Goal: Task Accomplishment & Management: Use online tool/utility

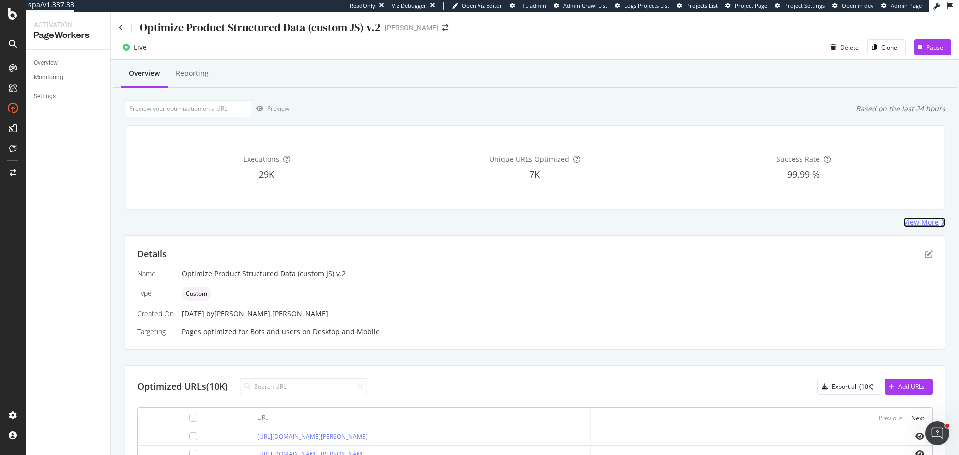
click at [914, 226] on div "View More" at bounding box center [921, 222] width 35 height 10
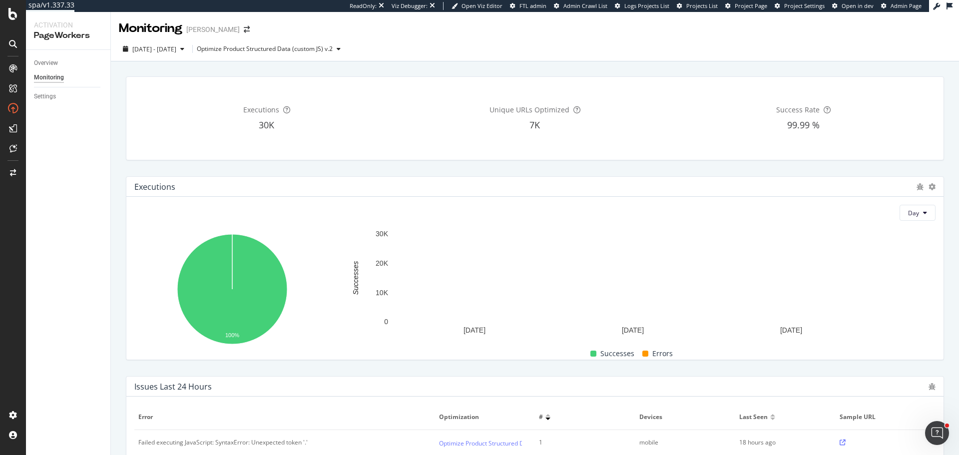
scroll to position [250, 0]
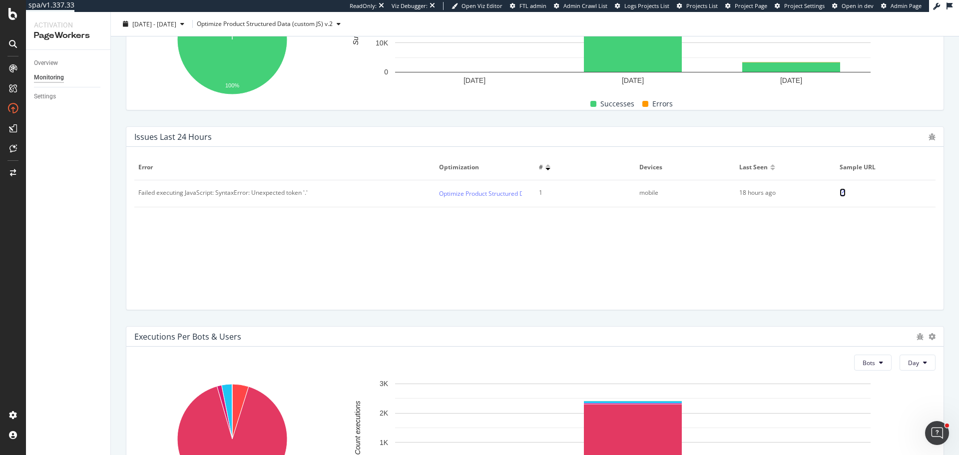
click at [840, 191] on icon at bounding box center [843, 193] width 6 height 6
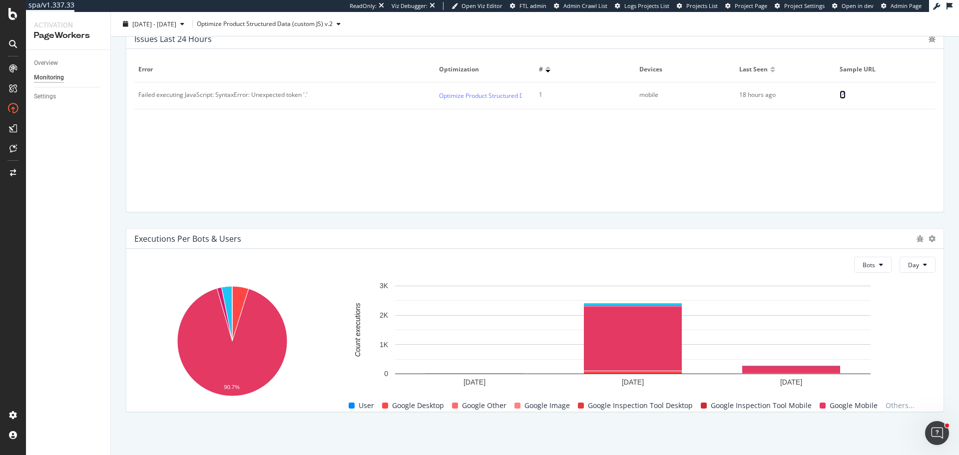
scroll to position [48, 0]
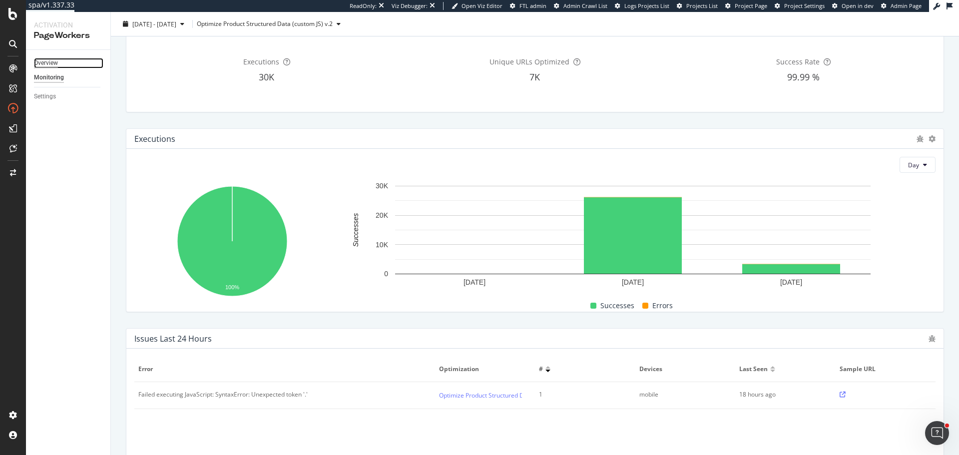
click at [35, 66] on div "Overview" at bounding box center [46, 63] width 24 height 10
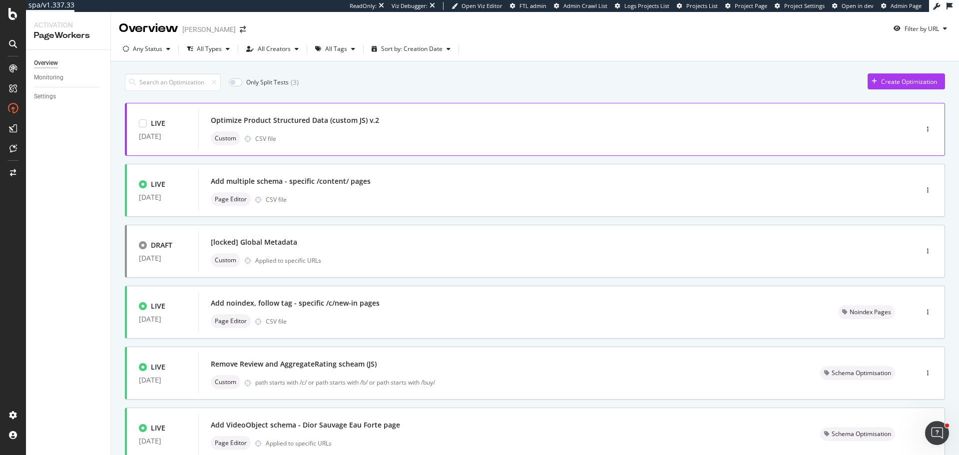
click at [296, 141] on div "Custom CSV file" at bounding box center [543, 138] width 664 height 14
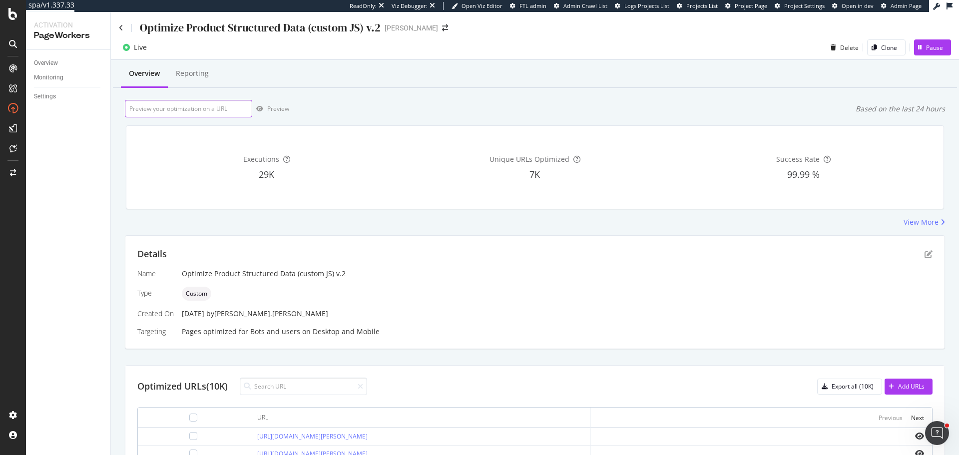
click at [185, 110] on input "url" at bounding box center [188, 108] width 127 height 17
paste input "https://www.myer.com.au/p/crest-slep-anywhere-inflatable-neck-pillow-travel-fli…"
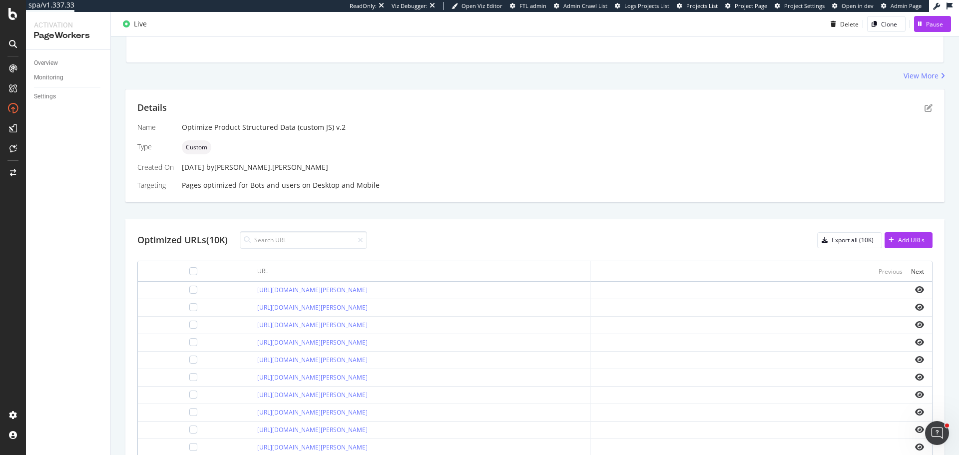
scroll to position [150, 0]
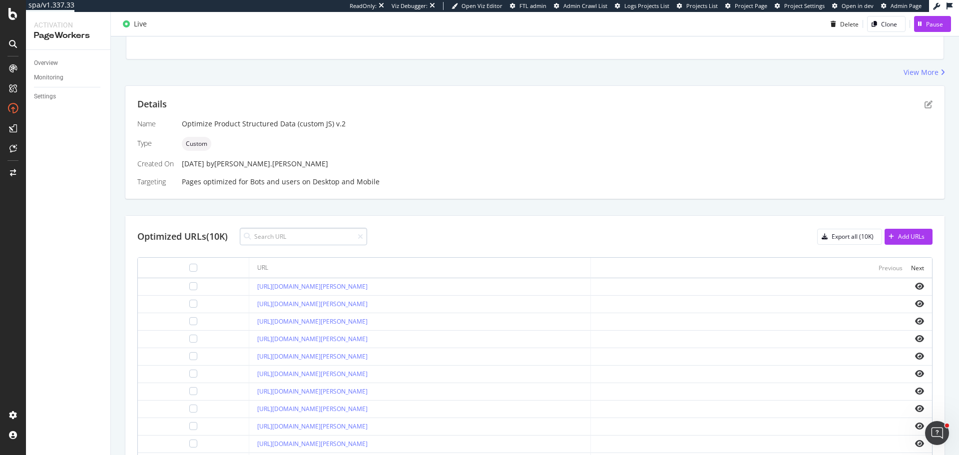
type input "https://www.myer.com.au/p/crest-slep-anywhere-inflatable-neck-pillow-travel-fli…"
click at [321, 236] on input at bounding box center [303, 236] width 127 height 17
type input "v"
paste input "https://www.myer.com.au/p/crest-slep-anywhere-inflatable-neck-pillow-travel-fli…"
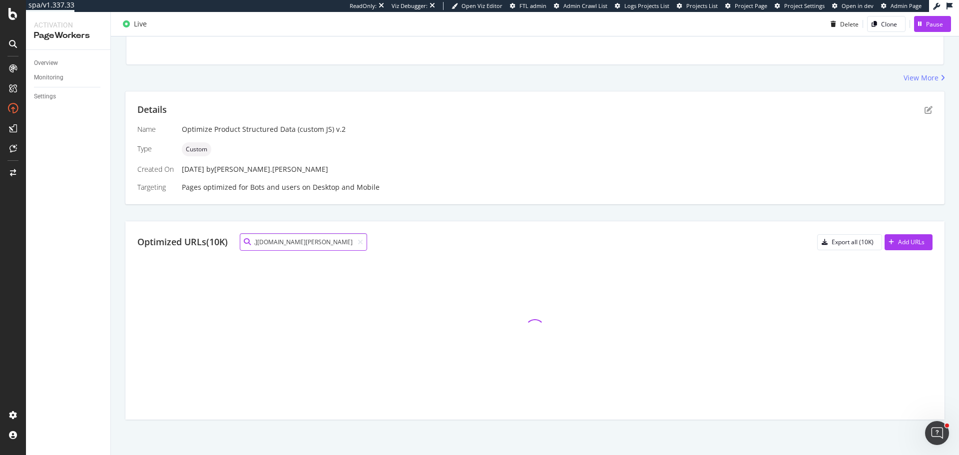
scroll to position [38, 0]
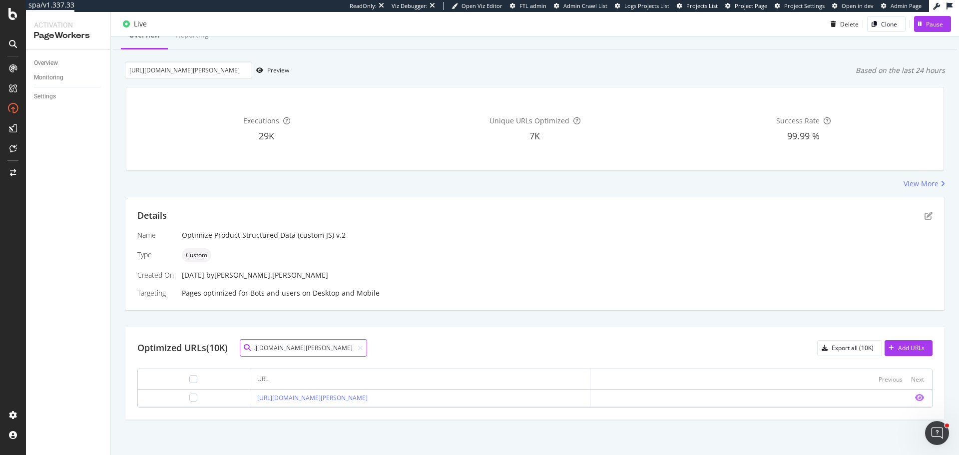
type input "https://www.myer.com.au/p/crest-slep-anywhere-inflatable-neck-pillow-travel-fli…"
click at [915, 400] on icon "eye" at bounding box center [919, 398] width 9 height 8
click at [925, 218] on icon "pen-to-square" at bounding box center [929, 216] width 8 height 8
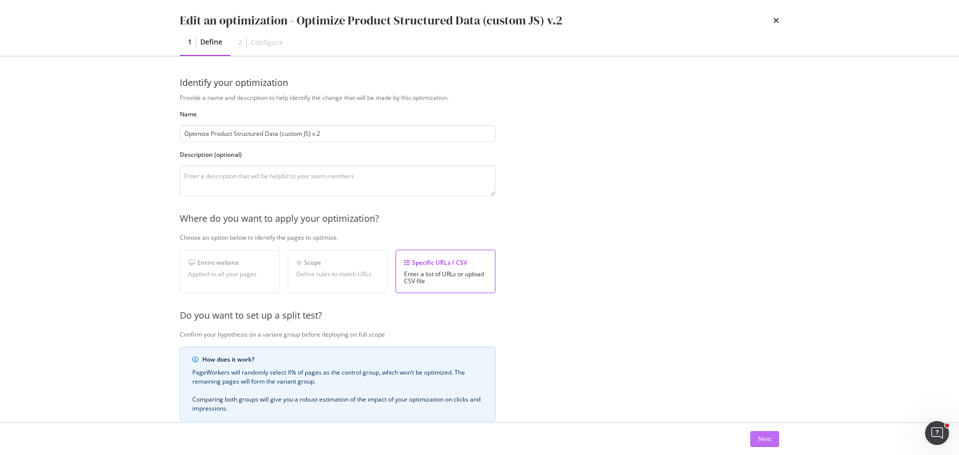
click at [767, 443] on div "Next" at bounding box center [764, 439] width 13 height 8
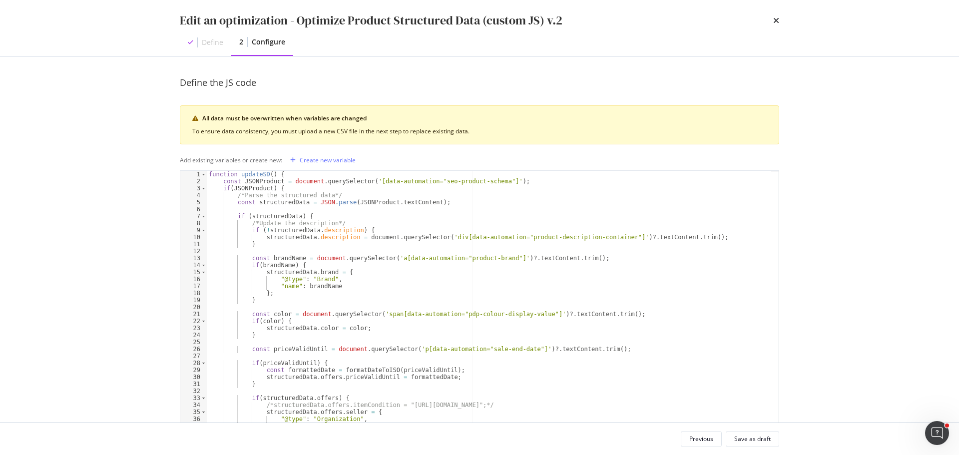
type textarea "const structuredData = JSON.parse(JSONProduct.textContent);"
click at [545, 202] on div "function updateSD ( ) { const JSONProduct = document . querySelector ( '[data-a…" at bounding box center [489, 317] width 565 height 293
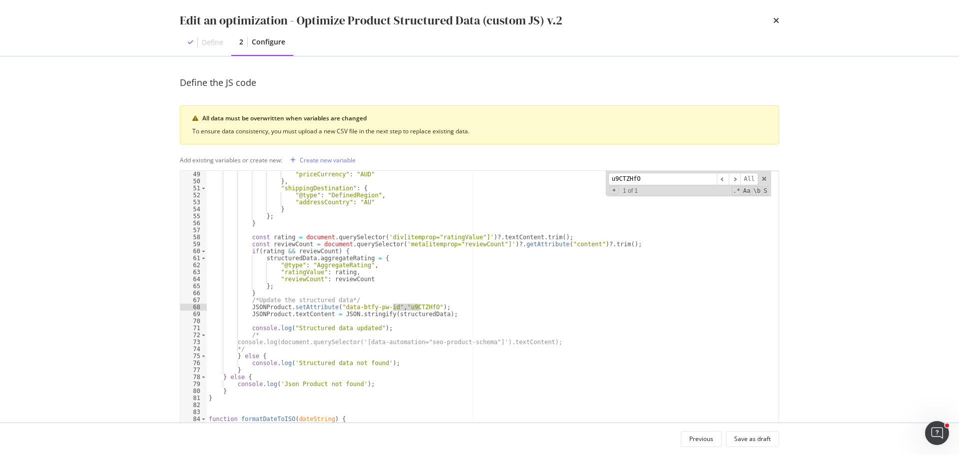
scroll to position [336, 0]
type input "u9CTZHfO"
click at [402, 302] on div ""priceCurrency" : "AUD" } , "shippingDestination" : { "@type" : "DefinedRegion"…" at bounding box center [489, 317] width 565 height 293
click at [403, 308] on div ""priceCurrency" : "AUD" } , "shippingDestination" : { "@type" : "DefinedRegion"…" at bounding box center [489, 317] width 565 height 293
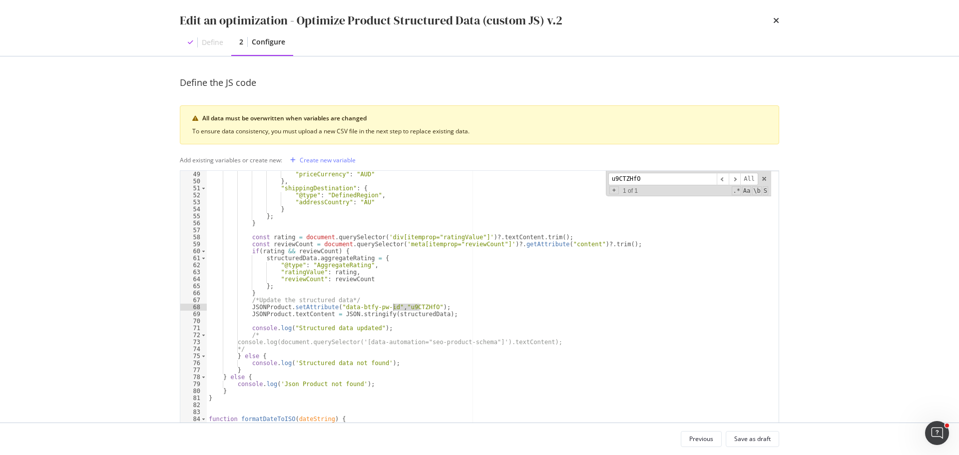
paste textarea "jDyl9mME"
type textarea "JSONProduct.setAttribute("data-btfy-pw-id","jDyl9mME");"
click at [743, 439] on div "Save as draft" at bounding box center [752, 439] width 36 height 8
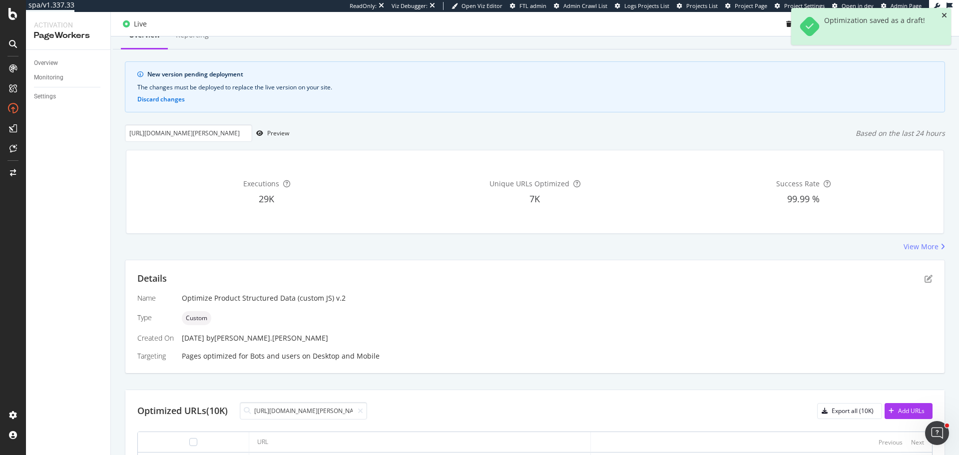
click at [944, 15] on icon "close toast" at bounding box center [944, 15] width 5 height 7
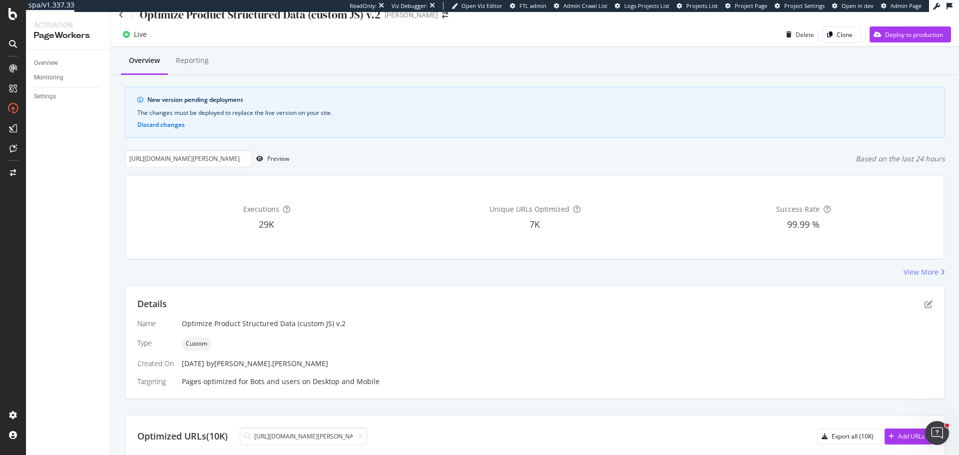
scroll to position [0, 0]
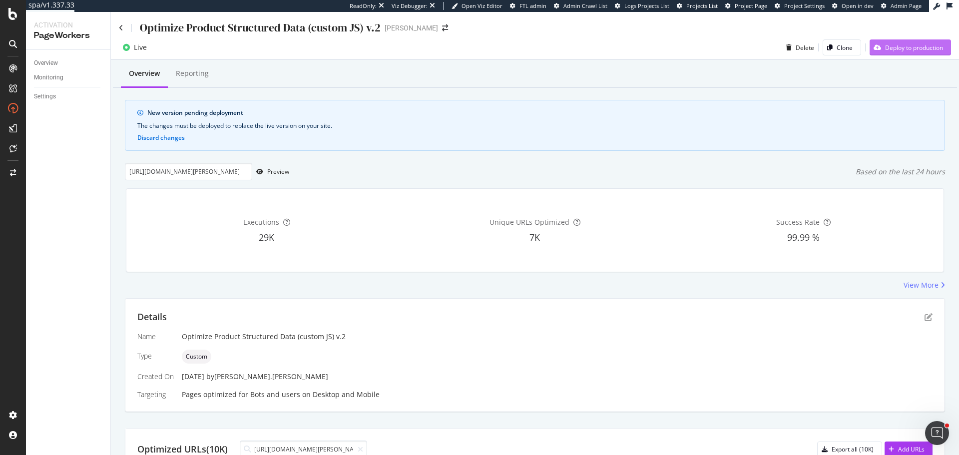
click at [892, 50] on div "Deploy to production" at bounding box center [914, 47] width 58 height 8
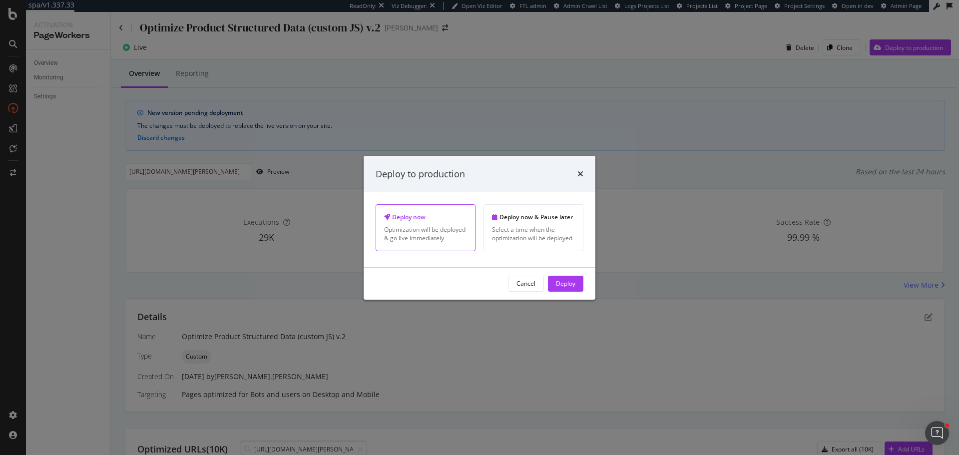
click at [574, 287] on div "Deploy" at bounding box center [565, 283] width 19 height 8
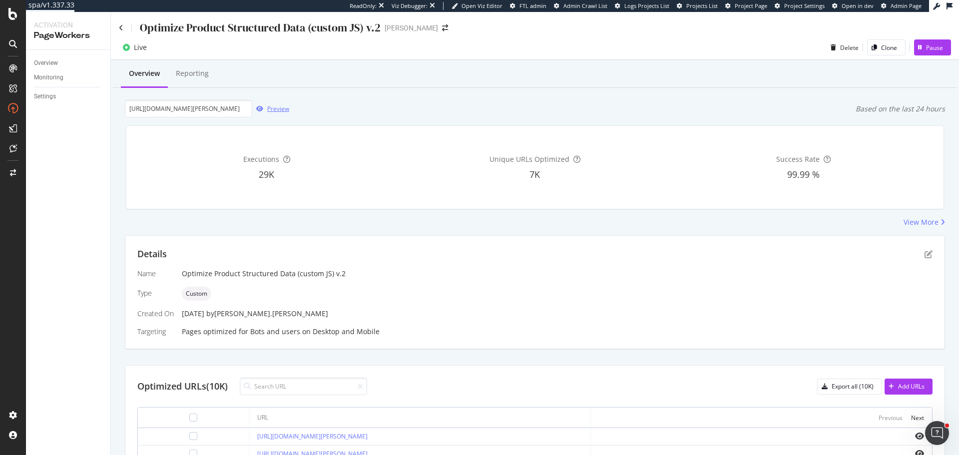
click at [270, 113] on div "Preview" at bounding box center [278, 108] width 22 height 8
click at [57, 60] on div "Overview" at bounding box center [46, 63] width 24 height 10
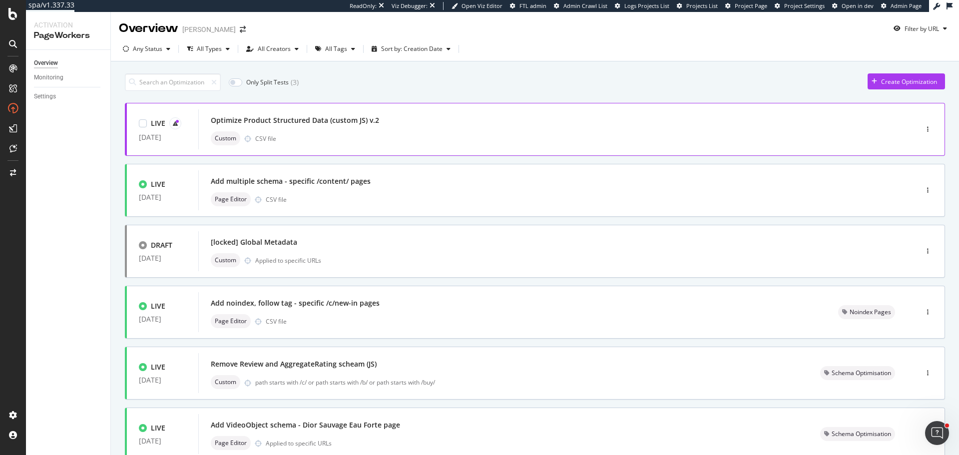
click at [377, 119] on div "Optimize Product Structured Data (custom JS) v.2" at bounding box center [543, 120] width 664 height 14
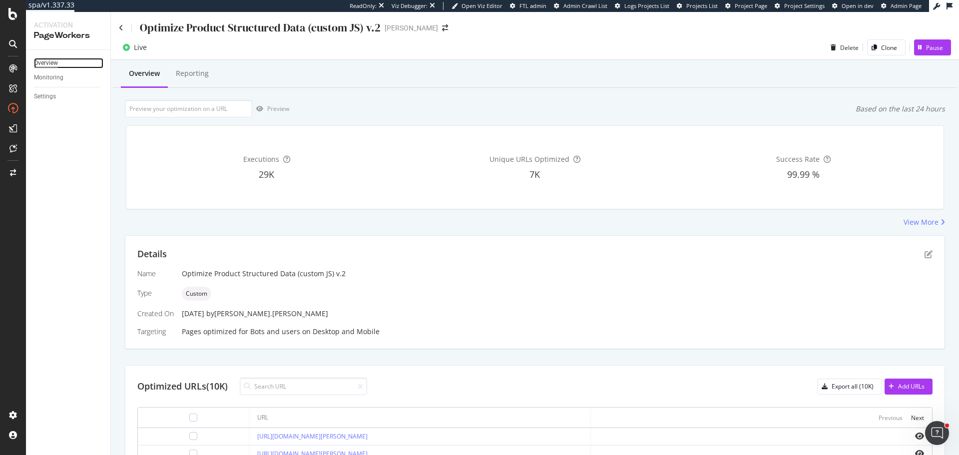
click at [55, 63] on div "Overview" at bounding box center [46, 63] width 24 height 10
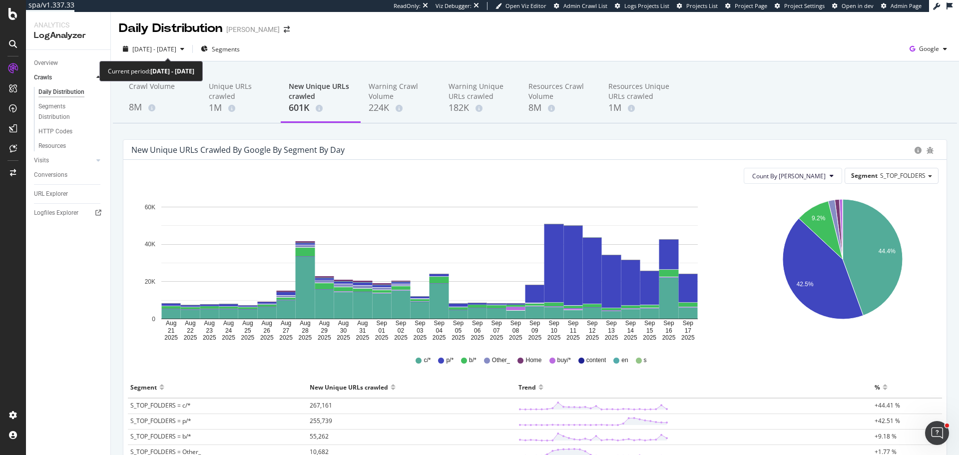
click at [149, 59] on div "2025 Aug. 21st - Sep. 17th Segments Google" at bounding box center [535, 51] width 848 height 20
click at [168, 47] on span "[DATE] - [DATE]" at bounding box center [154, 49] width 44 height 8
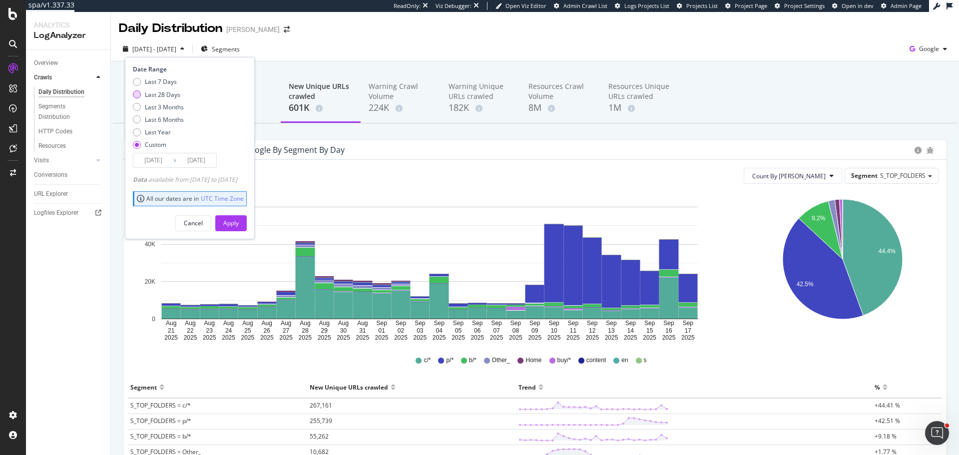
click at [167, 93] on div "Last 28 Days" at bounding box center [162, 94] width 35 height 8
type input "2025/08/22"
type input "2025/09/18"
click at [247, 221] on button "Apply" at bounding box center [230, 223] width 31 height 16
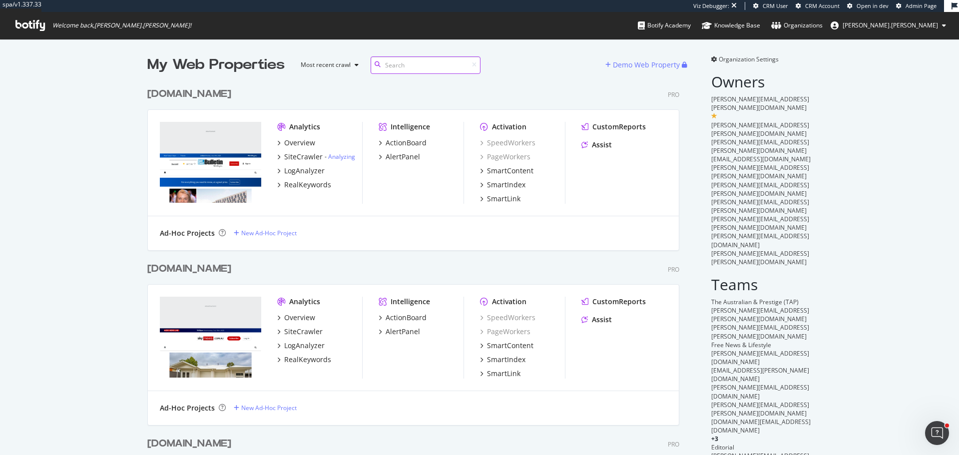
click at [391, 65] on input at bounding box center [426, 64] width 110 height 17
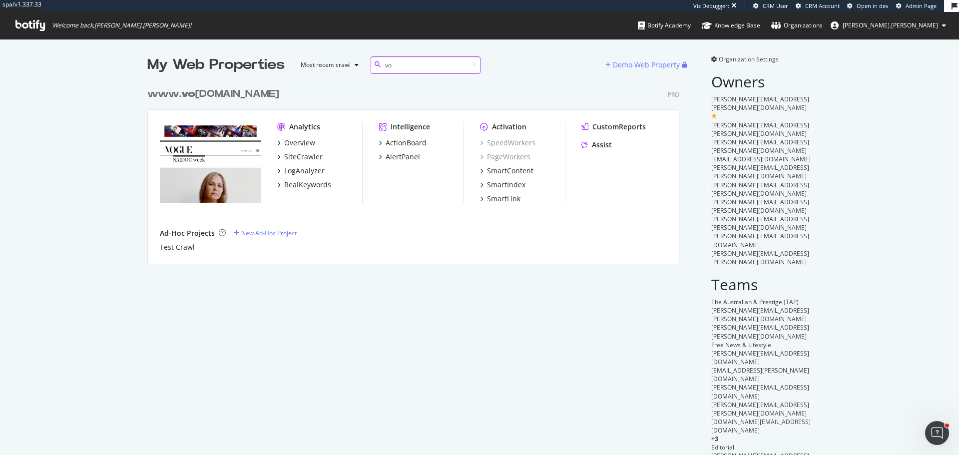
scroll to position [181, 533]
drag, startPoint x: 228, startPoint y: 97, endPoint x: 241, endPoint y: 96, distance: 13.6
click at [228, 97] on div "www. vo gue.com.au" at bounding box center [213, 94] width 132 height 14
drag, startPoint x: 400, startPoint y: 65, endPoint x: 224, endPoint y: 56, distance: 176.1
click at [227, 56] on div "My Web Properties Most recent crawl vo" at bounding box center [376, 65] width 458 height 20
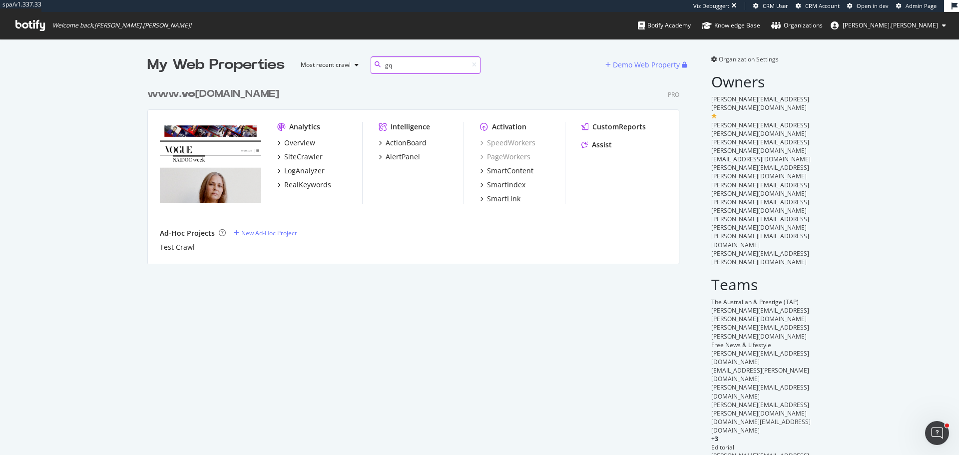
scroll to position [167, 533]
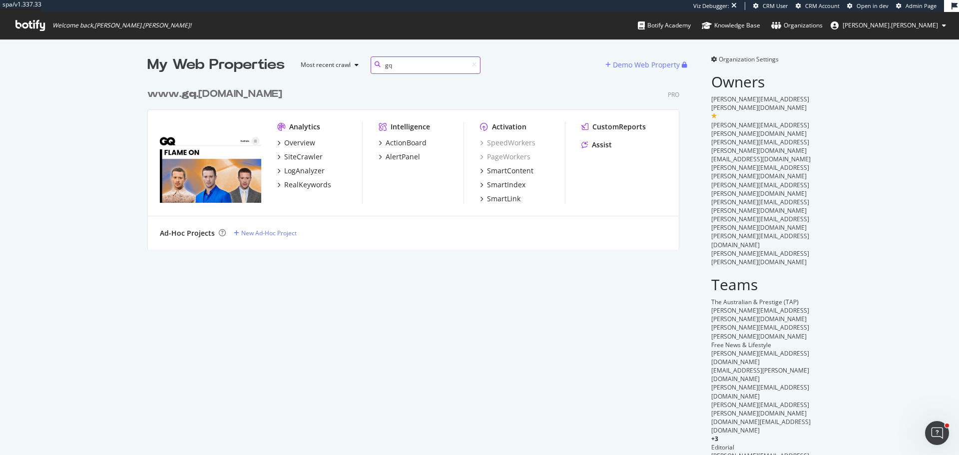
type input "gq"
click at [198, 87] on div "www. gq .com.au" at bounding box center [214, 94] width 135 height 14
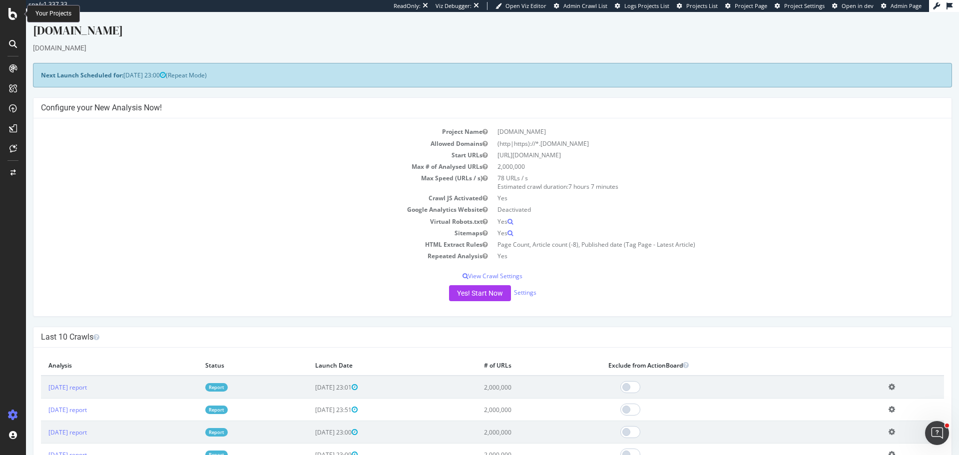
click at [12, 14] on icon at bounding box center [12, 14] width 9 height 12
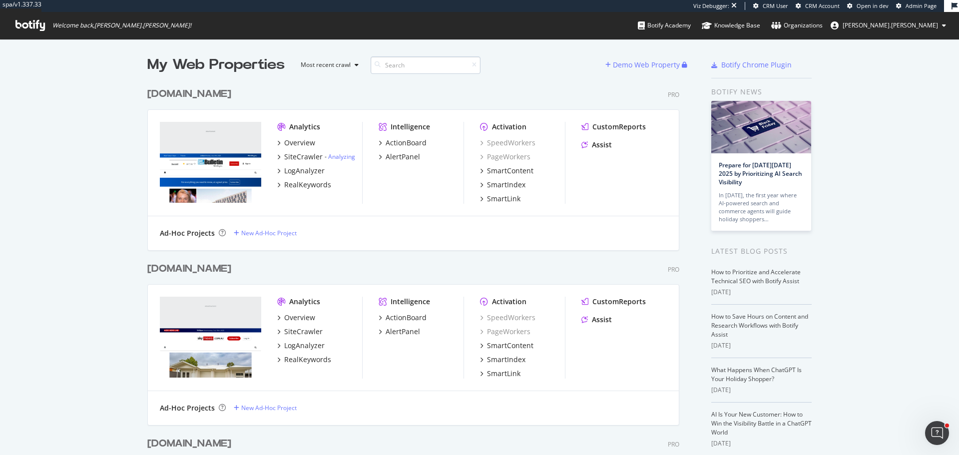
click at [406, 69] on input at bounding box center [426, 64] width 110 height 17
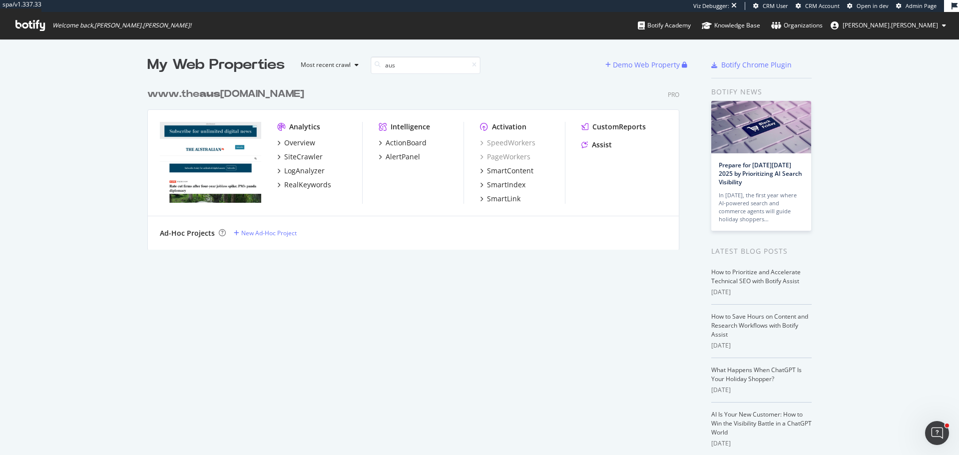
type input "aus"
click at [261, 97] on div "www.the aus tralian.com.au" at bounding box center [225, 94] width 157 height 14
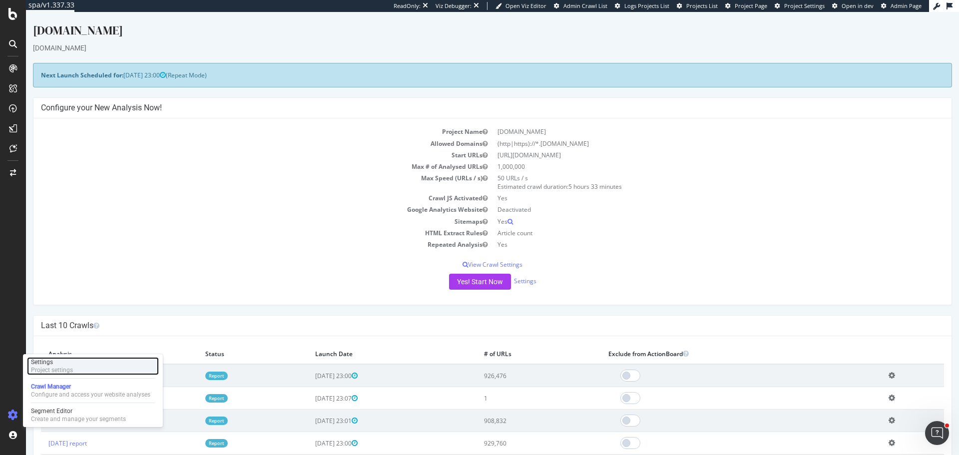
click at [65, 360] on div "Settings" at bounding box center [52, 362] width 42 height 8
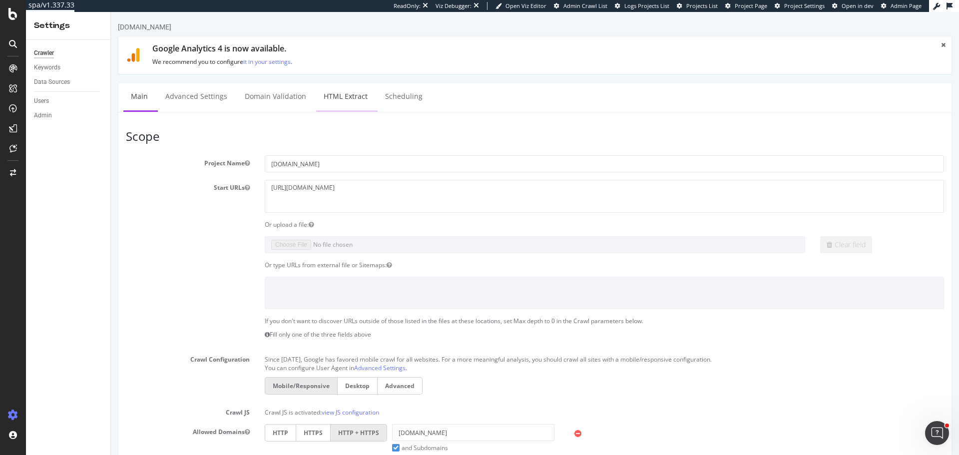
click at [358, 96] on link "HTML Extract" at bounding box center [345, 96] width 59 height 27
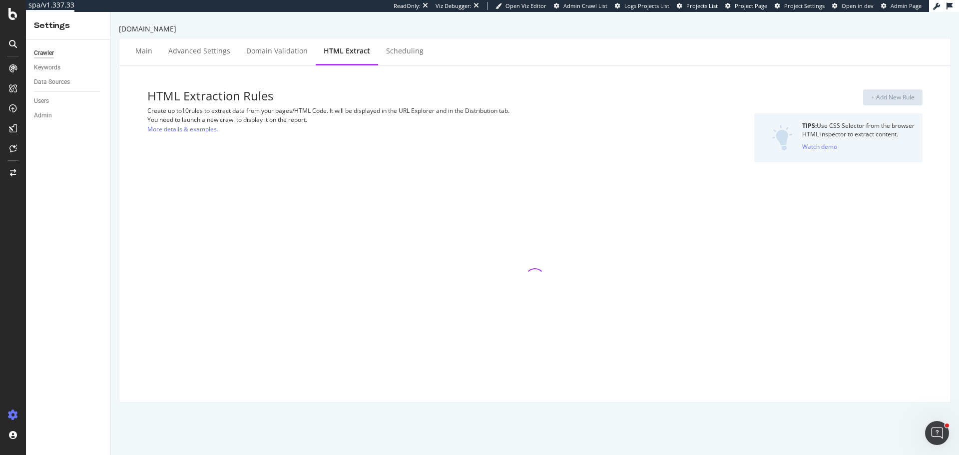
select select "count"
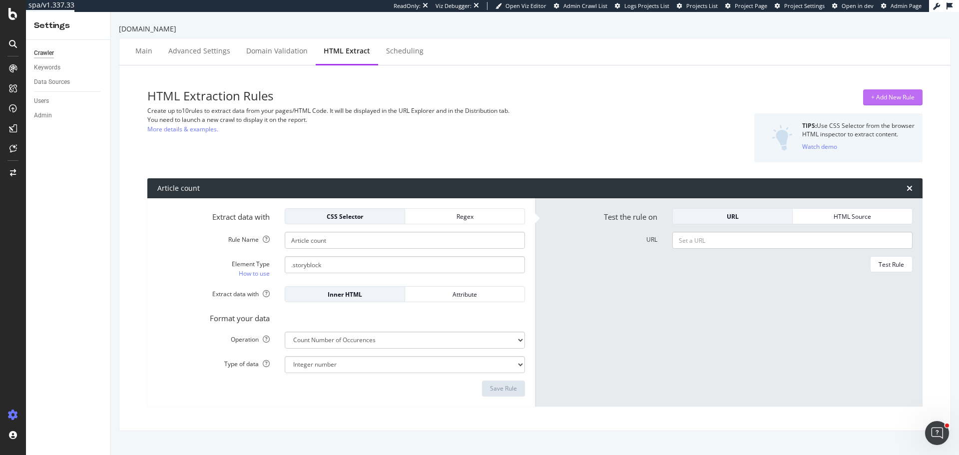
click at [873, 96] on div "+ Add New Rule" at bounding box center [892, 97] width 43 height 8
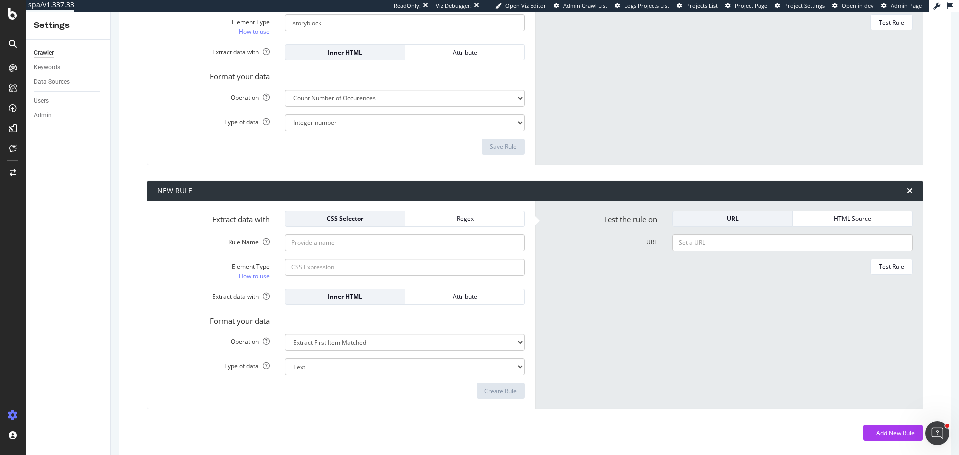
scroll to position [243, 0]
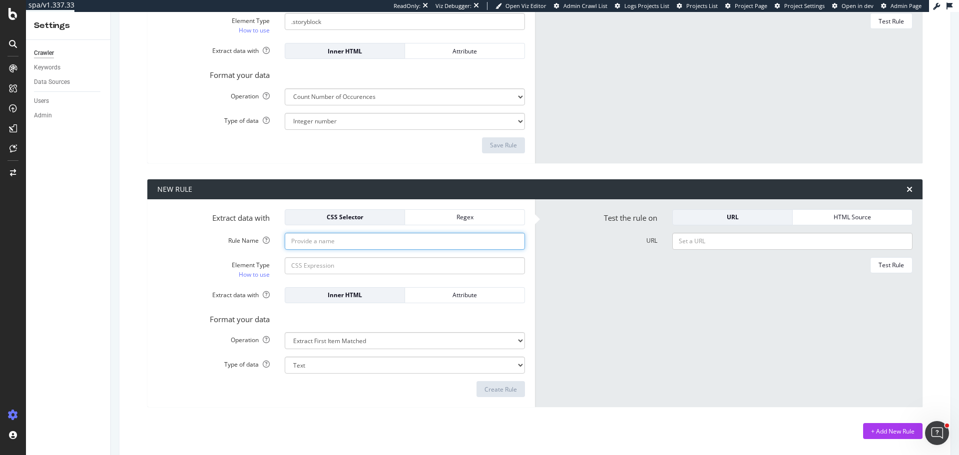
click at [352, 243] on input "Rule Name" at bounding box center [405, 241] width 240 height 17
type input "Author Name"
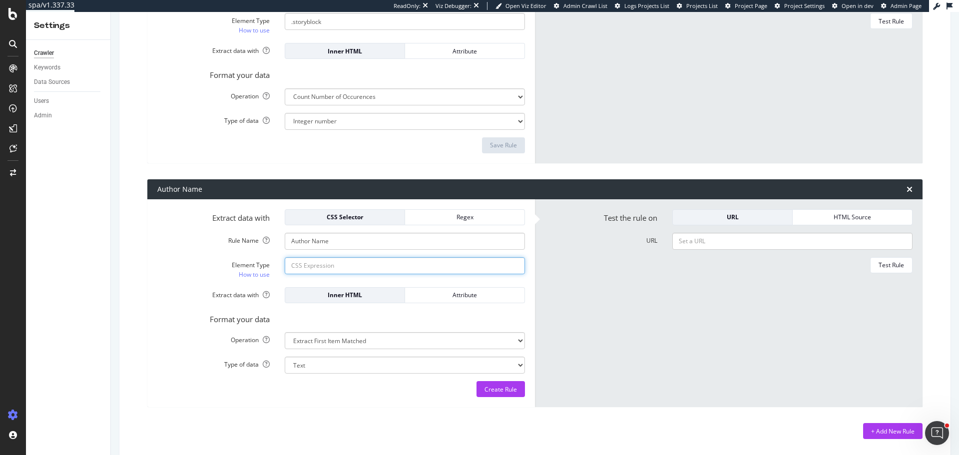
click at [323, 269] on input "Element Type How to use" at bounding box center [405, 265] width 240 height 17
paste input "author-content_name g_font-title-s"
type input ".author-content_name.g_font-title-s"
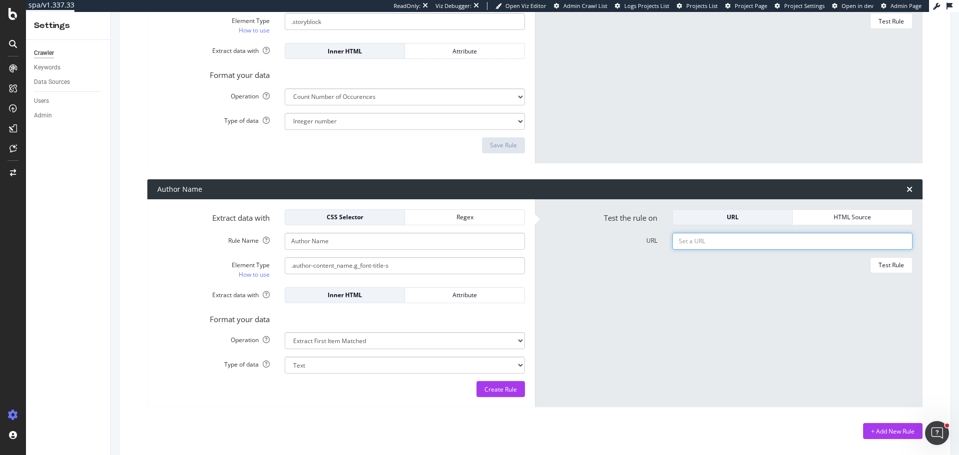
click at [708, 243] on input "URL" at bounding box center [792, 241] width 240 height 17
paste input "[URL][DOMAIN_NAME][PERSON_NAME]"
click at [889, 264] on div "Test Rule" at bounding box center [891, 265] width 25 height 8
click at [485, 395] on div "Create Rule" at bounding box center [501, 389] width 32 height 15
click at [751, 249] on input "https://www.theaustralian.com.au/author/greg-brown" at bounding box center [792, 241] width 240 height 17
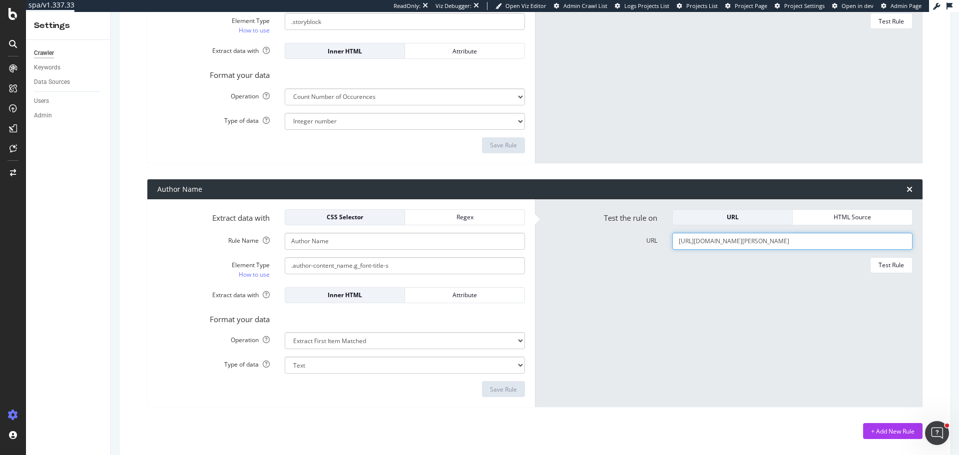
paste input "aham-lloyd"
click at [880, 267] on div "Test Rule" at bounding box center [891, 265] width 25 height 8
click at [794, 243] on input "https://www.theaustralian.com.au/author/graham-lloyd" at bounding box center [792, 241] width 240 height 17
paste input "sarah-ison"
type input "https://www.theaustralian.com.au/author/sarah-ison"
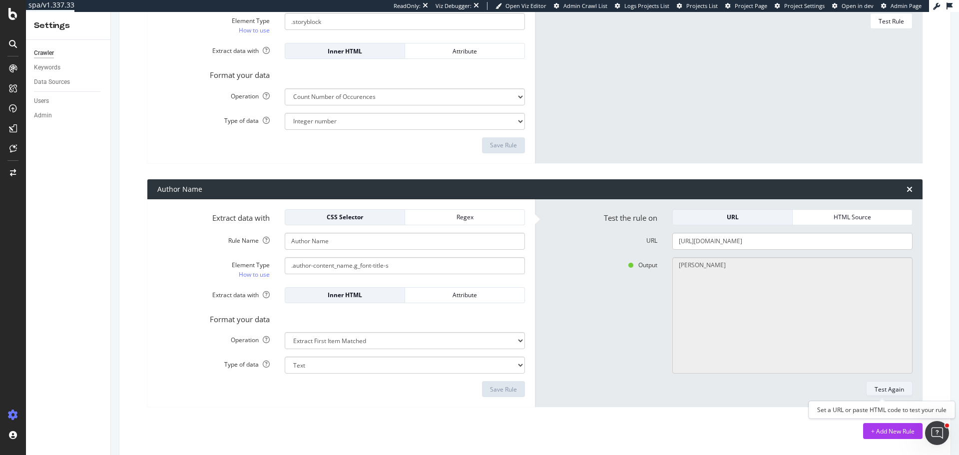
click at [885, 395] on div "Test Again" at bounding box center [889, 389] width 29 height 14
type textarea "Sarah Ison"
click at [887, 430] on div "+ Add New Rule" at bounding box center [892, 431] width 43 height 8
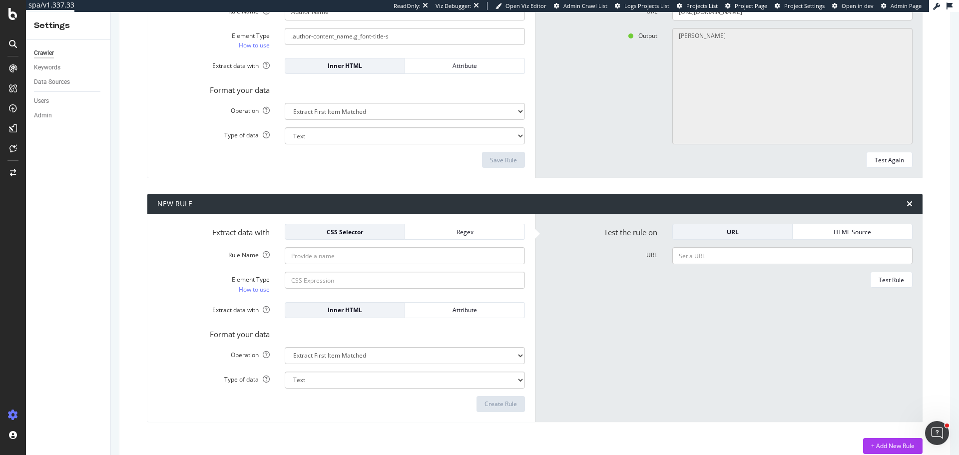
scroll to position [488, 0]
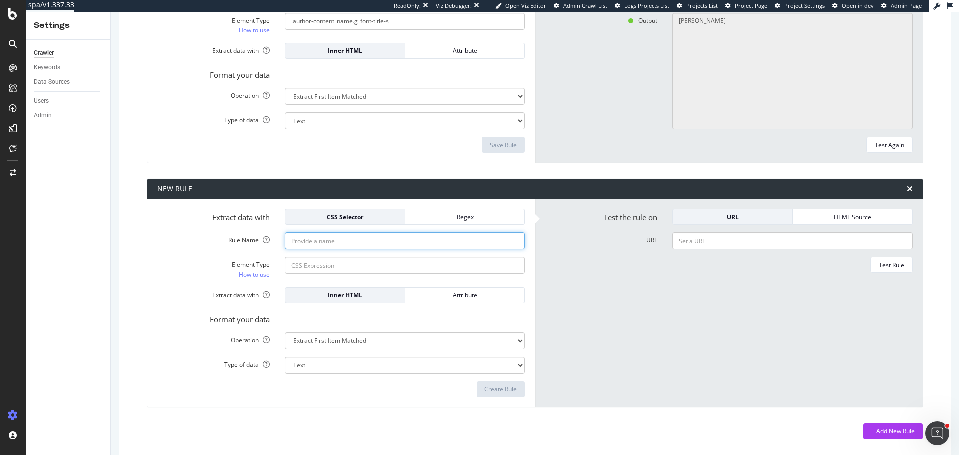
click at [355, 241] on input "Rule Name" at bounding box center [405, 240] width 240 height 17
type input "Author Title"
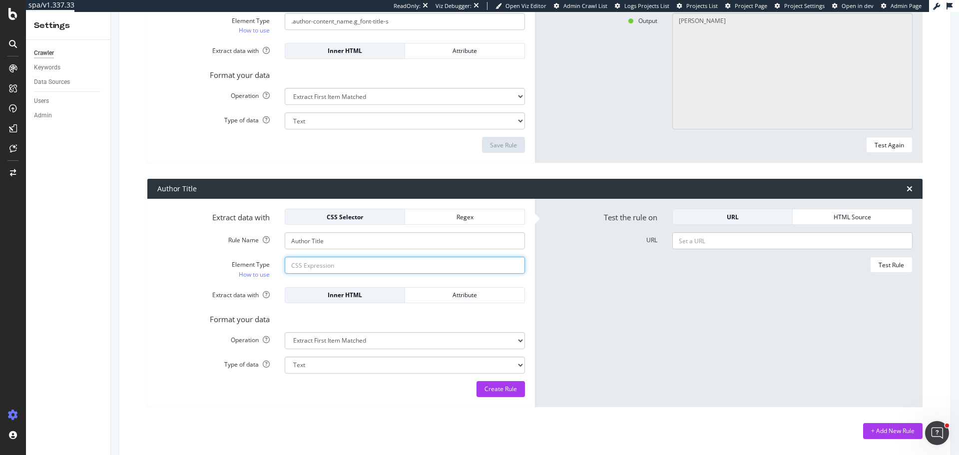
click at [428, 263] on input "Element Type How to use" at bounding box center [405, 265] width 240 height 17
paste input "author-content_title"
type input ".author-content_title"
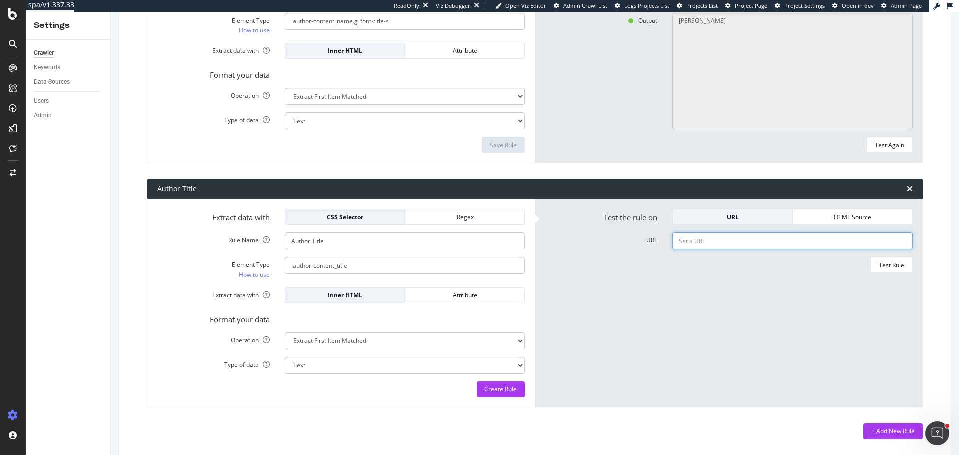
click at [692, 242] on input "URL" at bounding box center [792, 240] width 240 height 17
paste input "https://www.theaustralian.com.au/author/greg-brown"
click at [879, 265] on div "Test Rule" at bounding box center [891, 265] width 25 height 8
click at [739, 240] on input "https://www.theaustralian.com.au/author/greg-brown" at bounding box center [792, 240] width 240 height 17
click at [881, 384] on div "Test Again" at bounding box center [889, 389] width 29 height 14
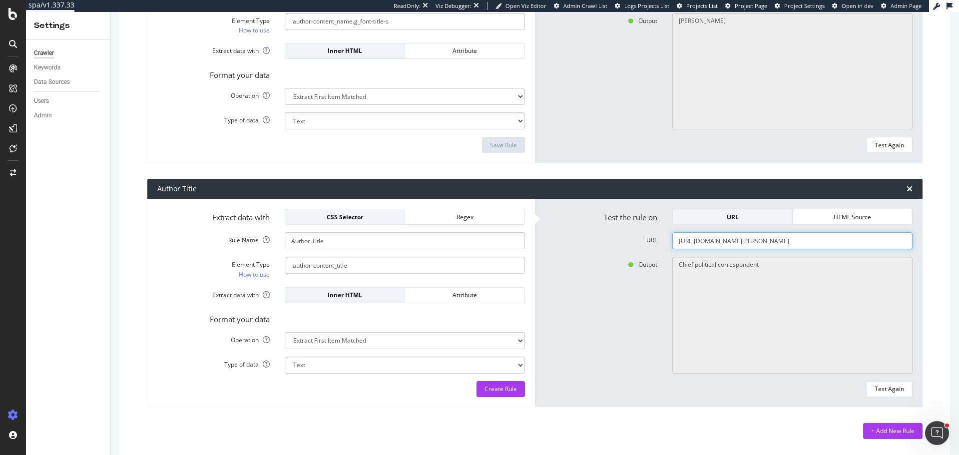
click at [777, 234] on input "https://www.theaustralian.com.au/author/greg-brown" at bounding box center [792, 240] width 240 height 17
paste input "sarah-iso"
type input "https://www.theaustralian.com.au/author/sarah-ison"
click at [876, 388] on div "Test Again" at bounding box center [889, 389] width 29 height 8
type textarea "Senior Political Reporter"
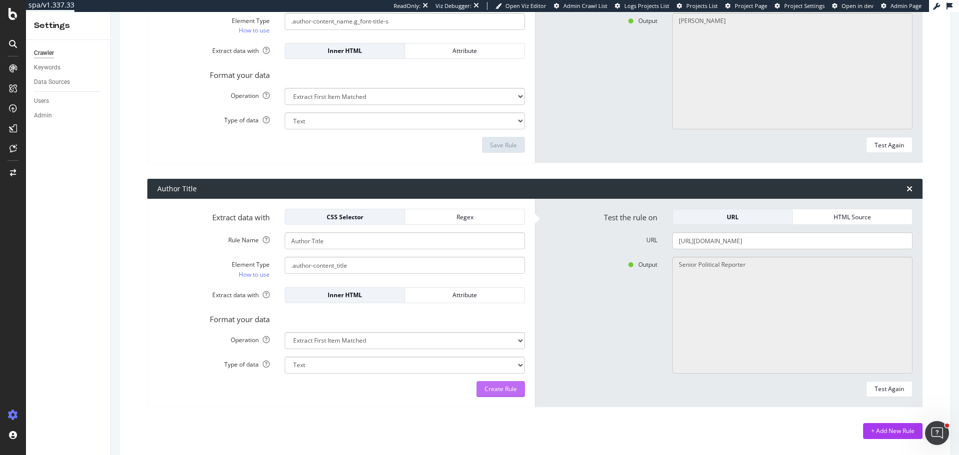
click at [509, 394] on div "Create Rule" at bounding box center [501, 389] width 32 height 15
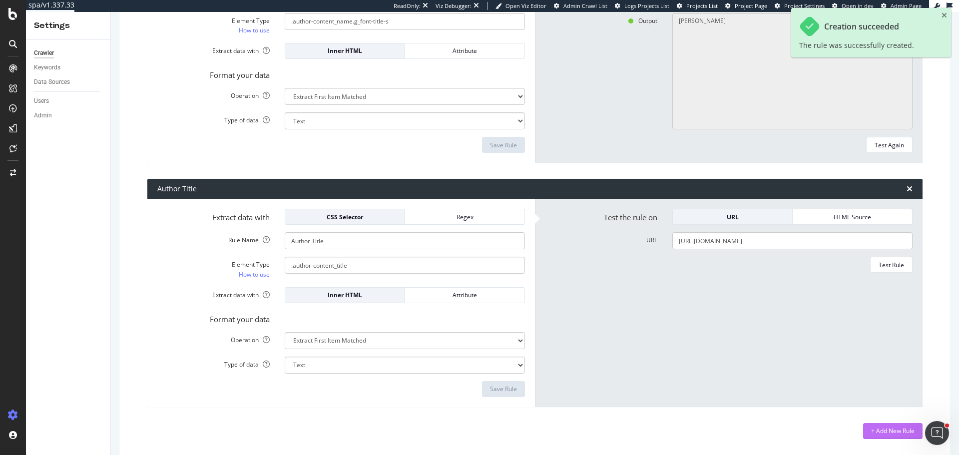
click at [871, 433] on div "+ Add New Rule" at bounding box center [892, 431] width 43 height 8
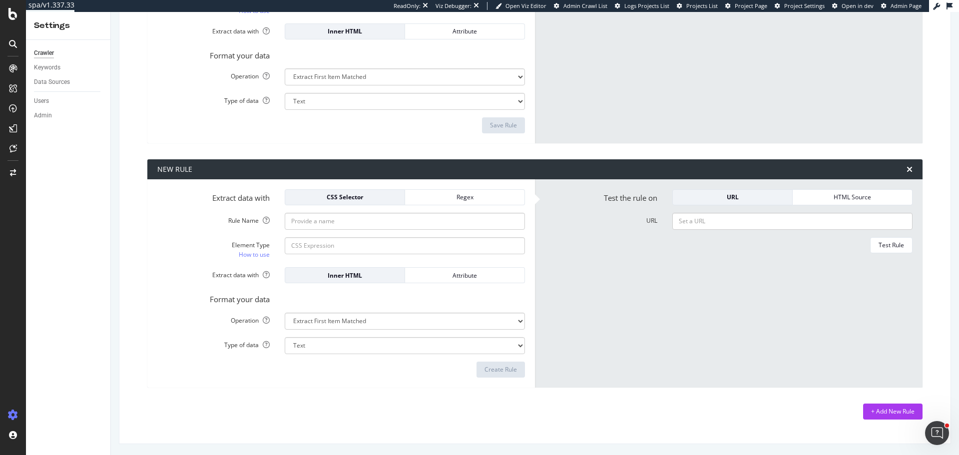
scroll to position [752, 0]
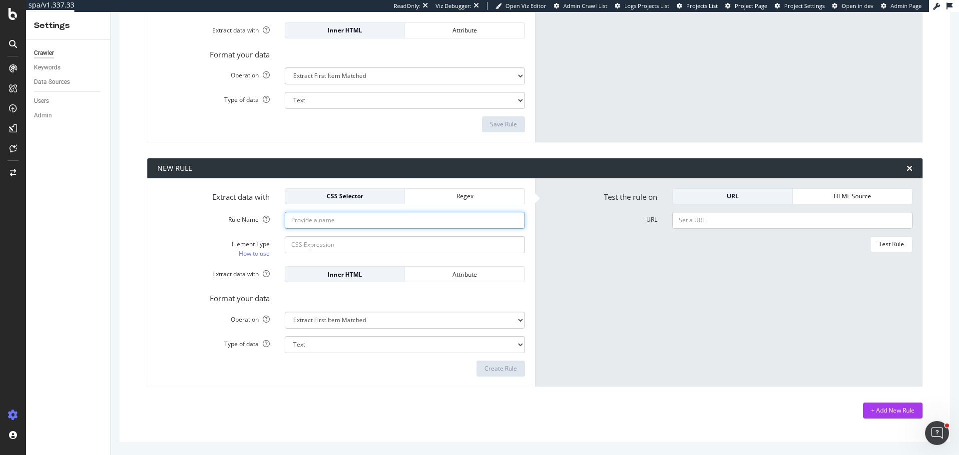
click at [316, 218] on input "Rule Name" at bounding box center [405, 220] width 240 height 17
paste input "g_font-body-s author-content_bio"
type input "Author Bio"
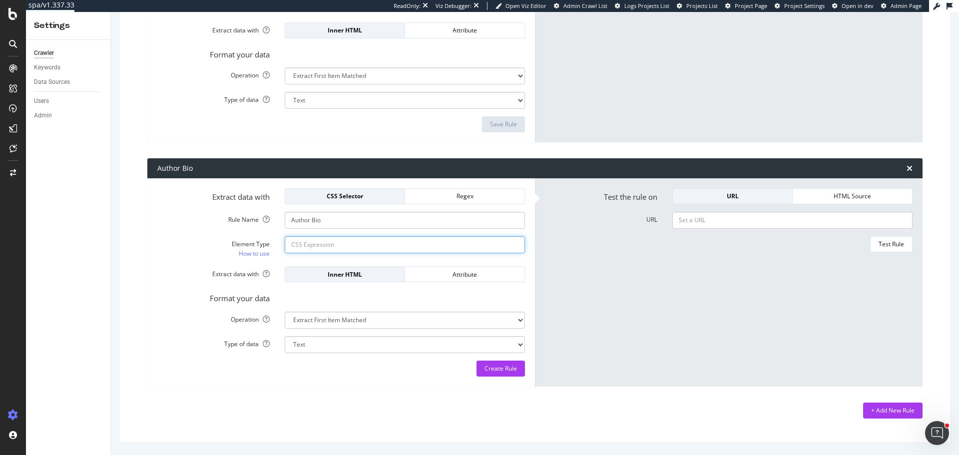
click at [374, 241] on input "Element Type How to use" at bounding box center [405, 244] width 240 height 17
paste input "g_font-body-s author-content_bio"
type input "g_font-body-s.author-content_bio"
click at [709, 218] on input "URL" at bounding box center [792, 220] width 240 height 17
paste input "https://www.theaustralian.com.au/author/greg-brown"
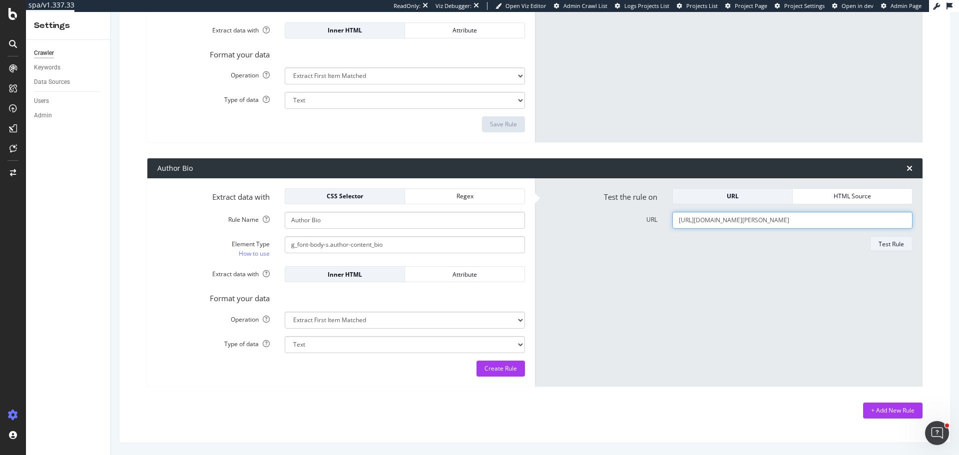
type input "https://www.theaustralian.com.au/author/greg-brown"
click at [882, 242] on div "Test Rule" at bounding box center [891, 244] width 25 height 8
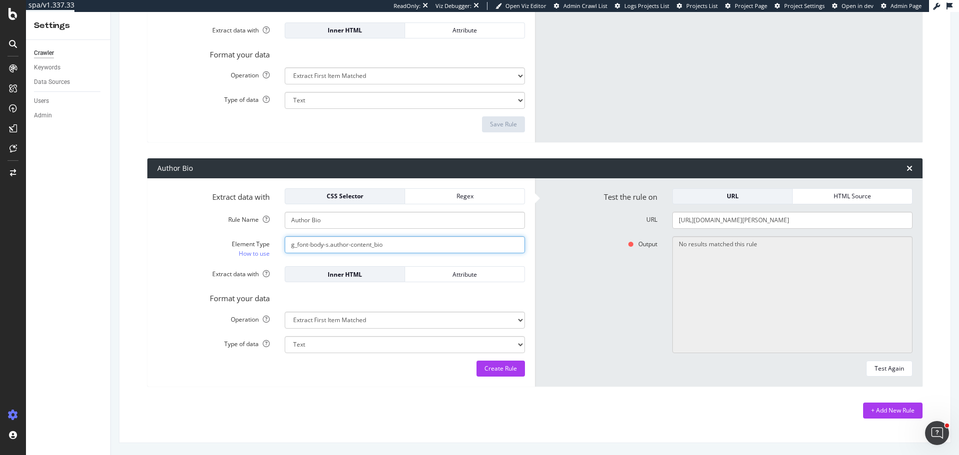
click at [290, 246] on input "g_font-body-s.author-content_bio" at bounding box center [405, 244] width 240 height 17
type input ".g_font-body-s.author-content_bio"
click at [887, 371] on div "Test Again" at bounding box center [889, 368] width 29 height 8
type textarea "Greg Brown is The Australian’s chief political reporter. He was previously Canb…"
click at [728, 210] on form "Test the rule on URL HTML Source URL https://www.theaustralian.com.au/author/gr…" at bounding box center [729, 282] width 368 height 188
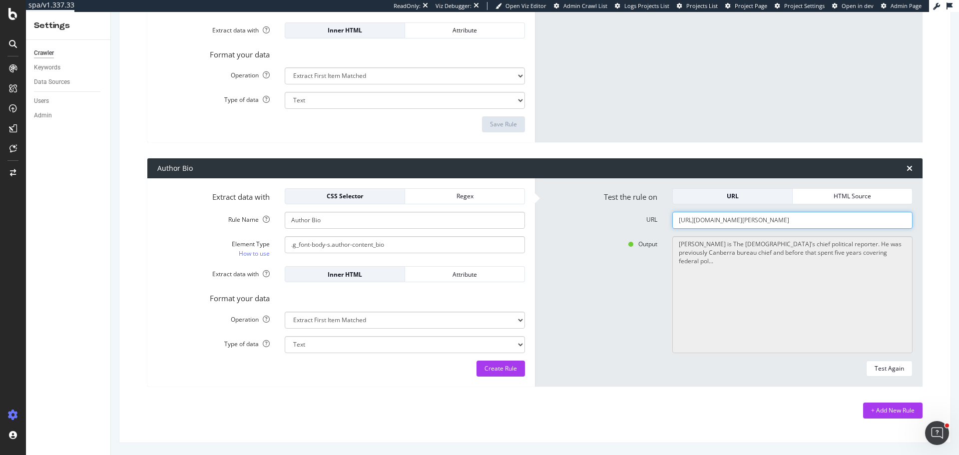
click at [725, 220] on input "https://www.theaustralian.com.au/author/greg-brown" at bounding box center [792, 220] width 240 height 17
paste input "sarah-iso"
type input "https://www.theaustralian.com.au/author/sarah-ison"
click at [879, 368] on div "Test Again" at bounding box center [889, 368] width 29 height 8
type textarea "Sarah Ison is the senior political reporter in The Australian’s Canberra press …"
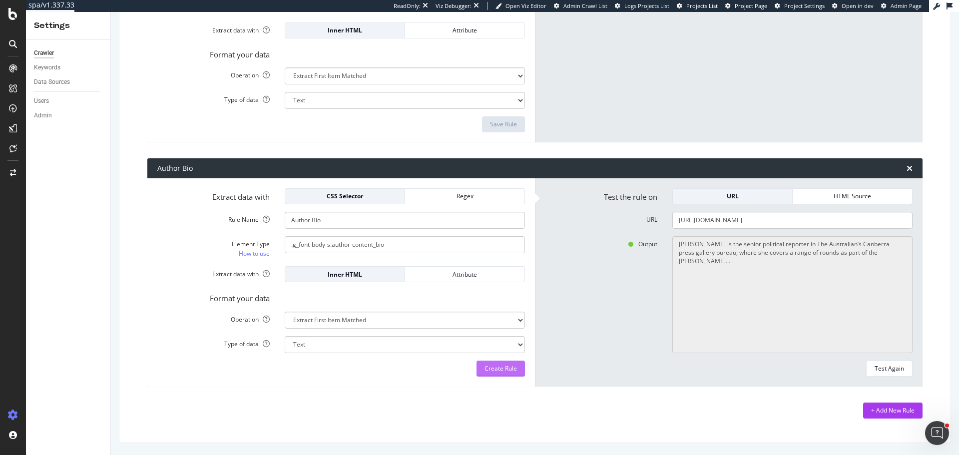
click at [489, 368] on div "Create Rule" at bounding box center [501, 368] width 32 height 8
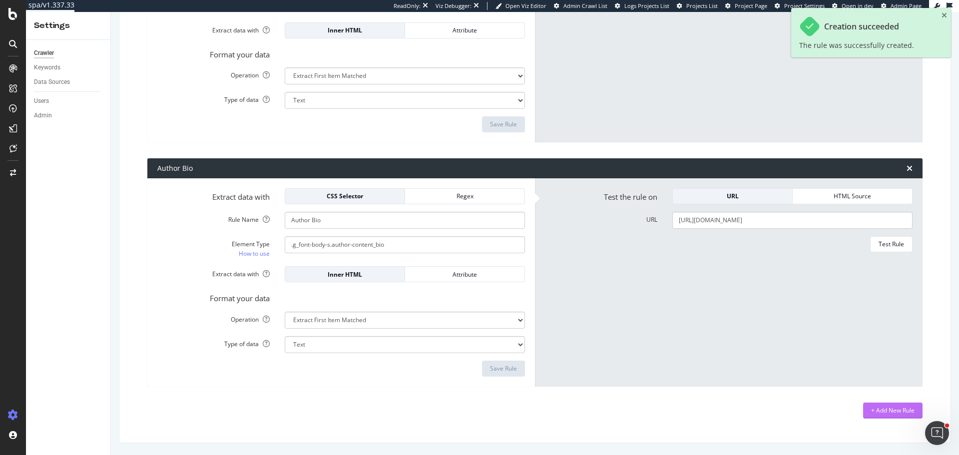
click at [887, 407] on div "+ Add New Rule" at bounding box center [892, 410] width 43 height 8
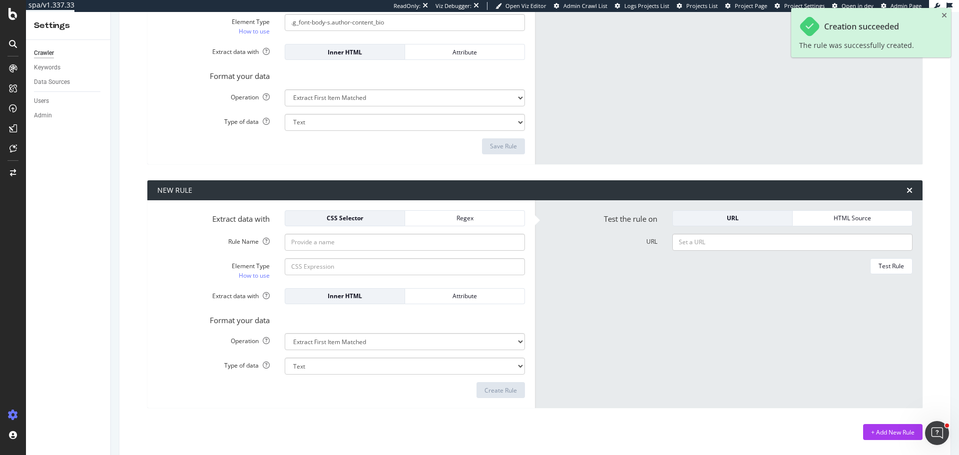
scroll to position [976, 0]
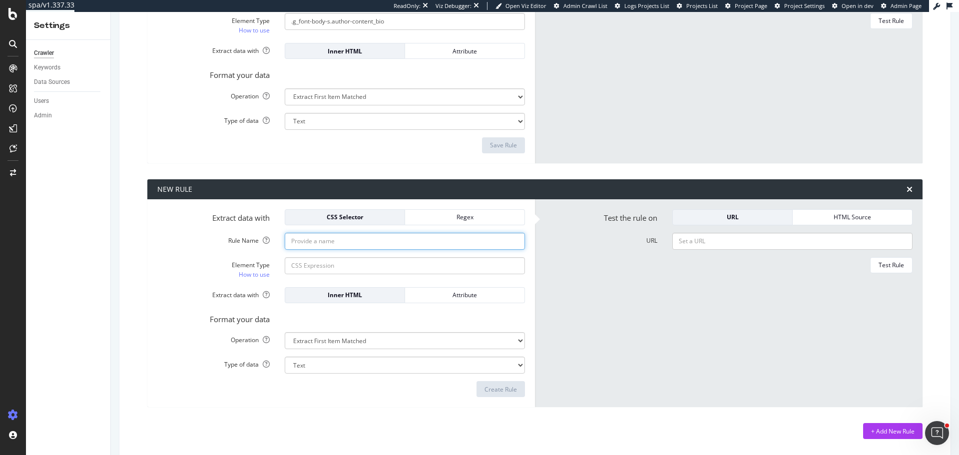
click at [356, 240] on input "Rule Name" at bounding box center [405, 241] width 240 height 17
type input "Author Social Handle"
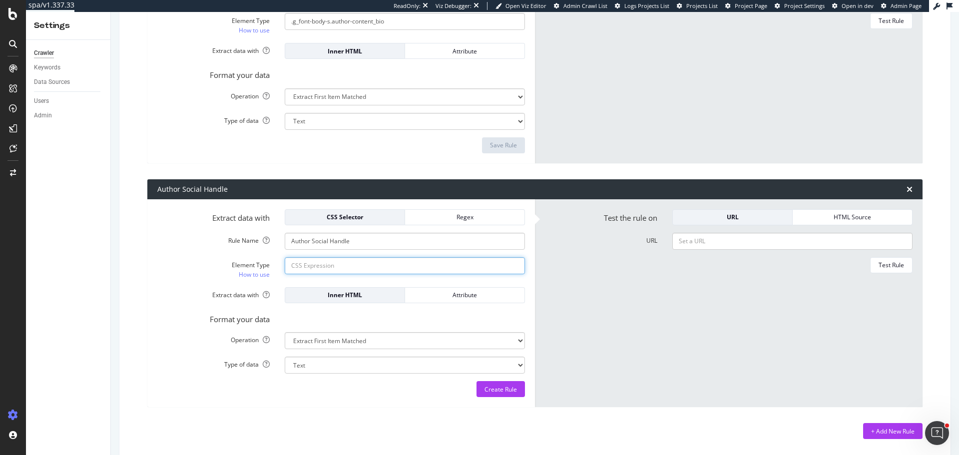
click at [433, 265] on input "Element Type How to use" at bounding box center [405, 265] width 240 height 17
paste input "author-content_handle g_font-base-m"
type input ".author-content_handle.g_font-base-m"
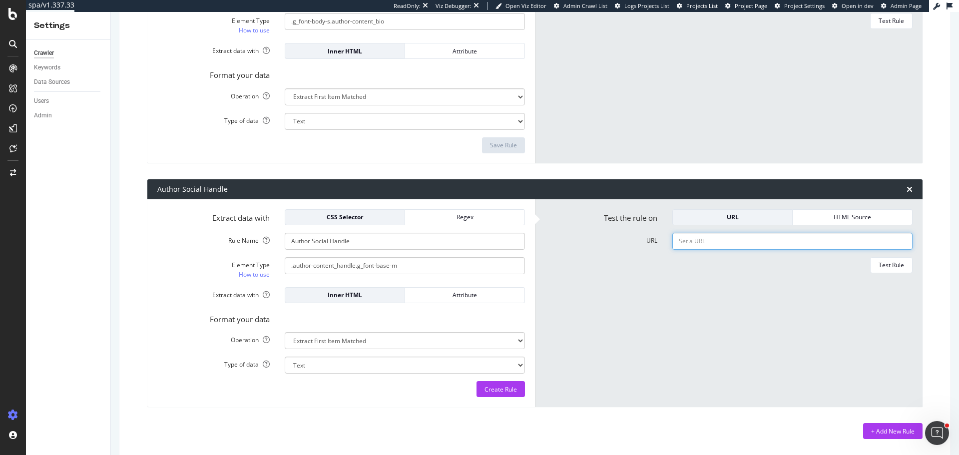
click at [701, 249] on input "URL" at bounding box center [792, 241] width 240 height 17
paste input "https://www.theaustralian.com.au/author/greg-brown"
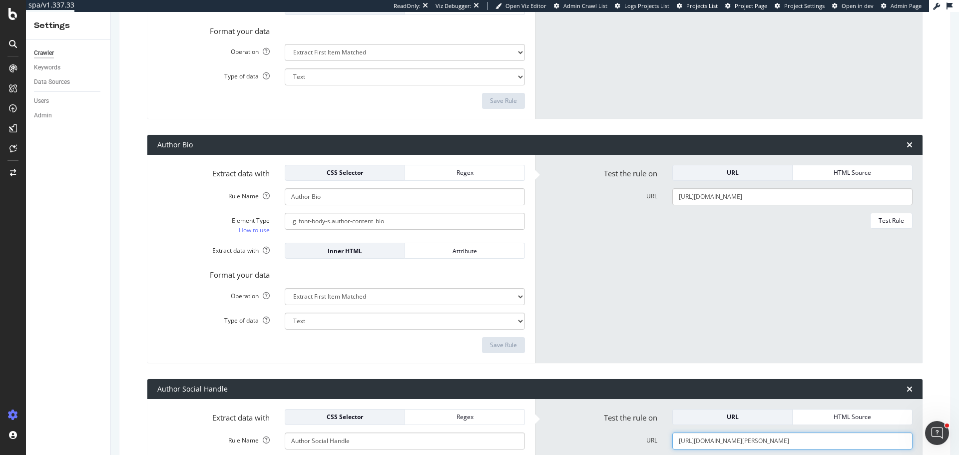
scroll to position [996, 0]
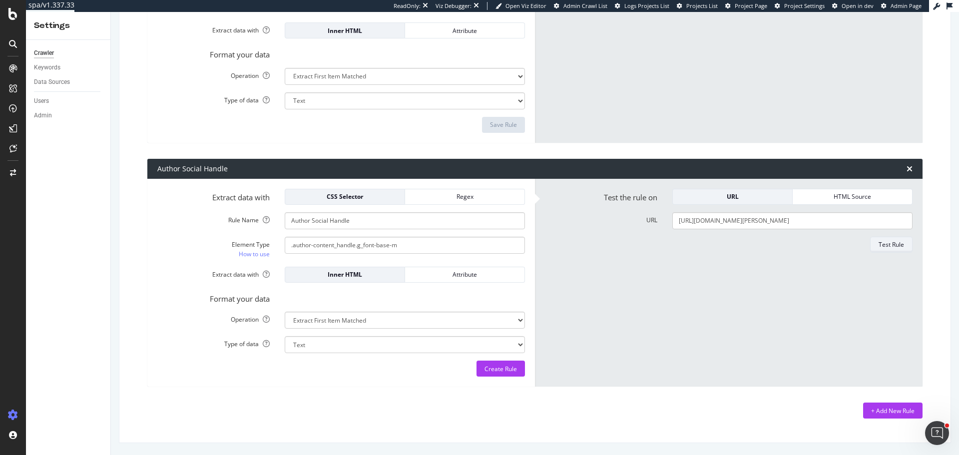
click at [879, 240] on div "Test Rule" at bounding box center [891, 244] width 25 height 8
click at [749, 220] on input "https://www.theaustralian.com.au/author/greg-brown" at bounding box center [792, 220] width 240 height 17
paste input "sarah-iso"
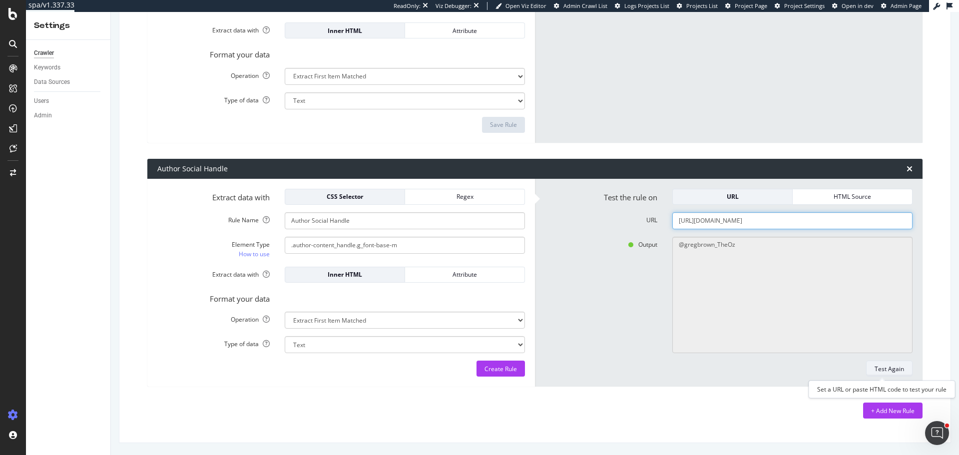
type input "https://www.theaustralian.com.au/author/sarah-ison"
click at [884, 367] on div "Test Again" at bounding box center [889, 369] width 29 height 8
type textarea "@@sarsison"
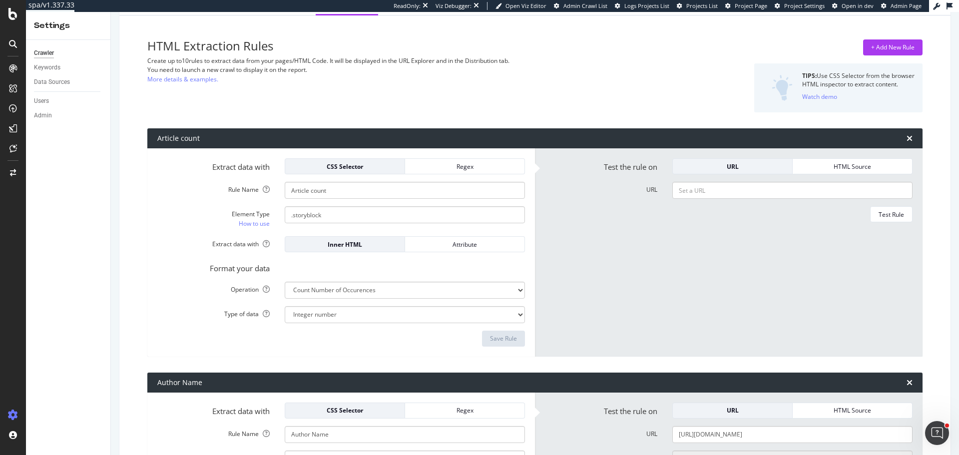
scroll to position [300, 0]
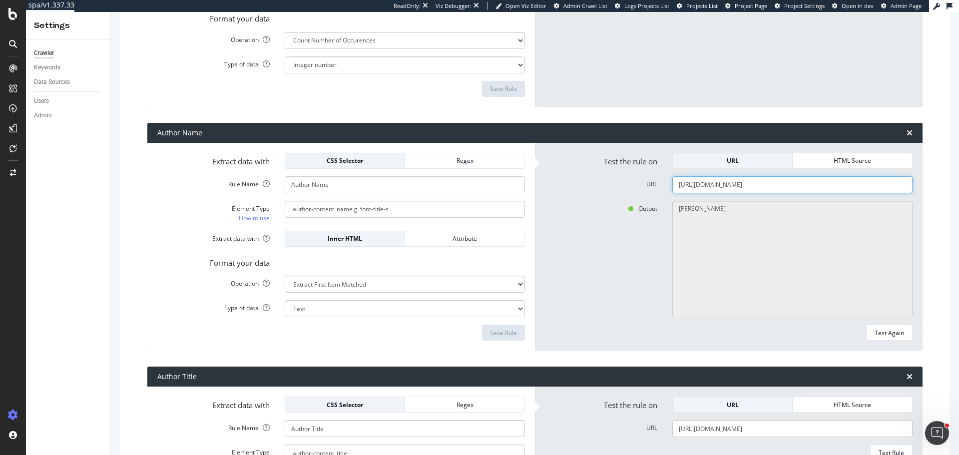
click at [743, 184] on input "https://www.theaustralian.com.au/author/sarah-ison" at bounding box center [792, 184] width 240 height 17
paste input "graham-lloyd"
type input "https://www.theaustralian.com.au/author/graham-lloyd"
click at [875, 332] on div "Test Again" at bounding box center [889, 333] width 29 height 8
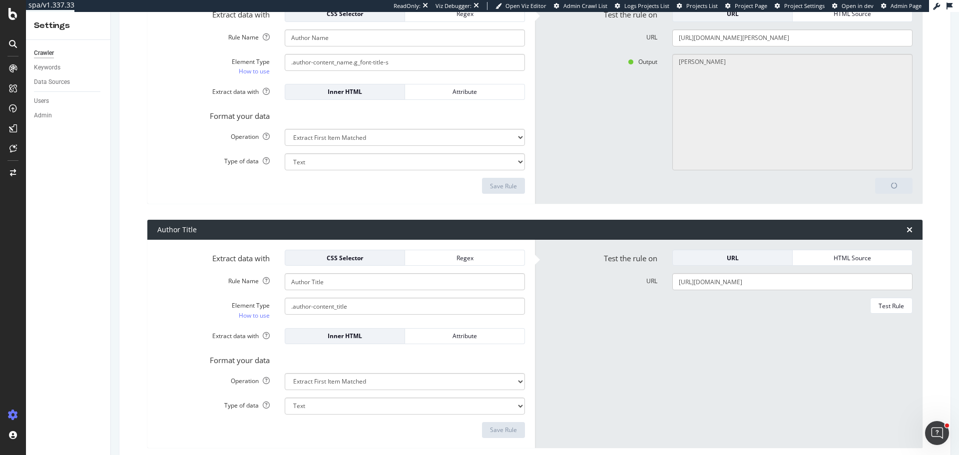
scroll to position [450, 0]
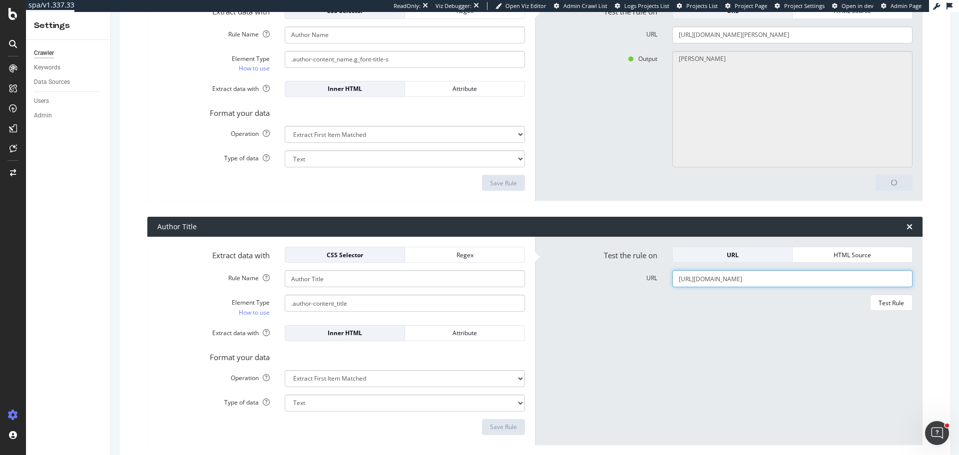
click at [720, 279] on input "https://www.theaustralian.com.au/author/sarah-ison" at bounding box center [792, 278] width 240 height 17
paste input "graham-lloyd"
type input "https://www.theaustralian.com.au/author/graham-lloyd"
type textarea "Graham Lloyd"
type input "https://www.theaustralian.com.au/author/graham-lloyd"
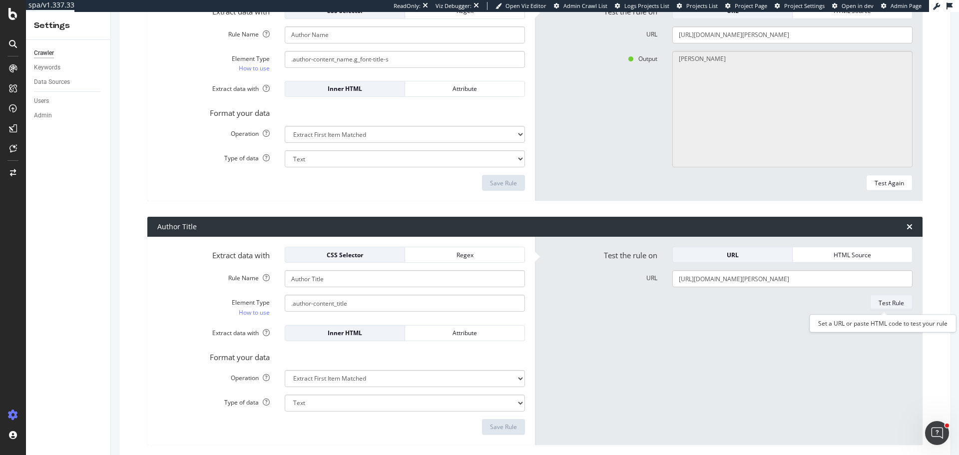
click at [887, 303] on div "Test Rule" at bounding box center [891, 303] width 25 height 8
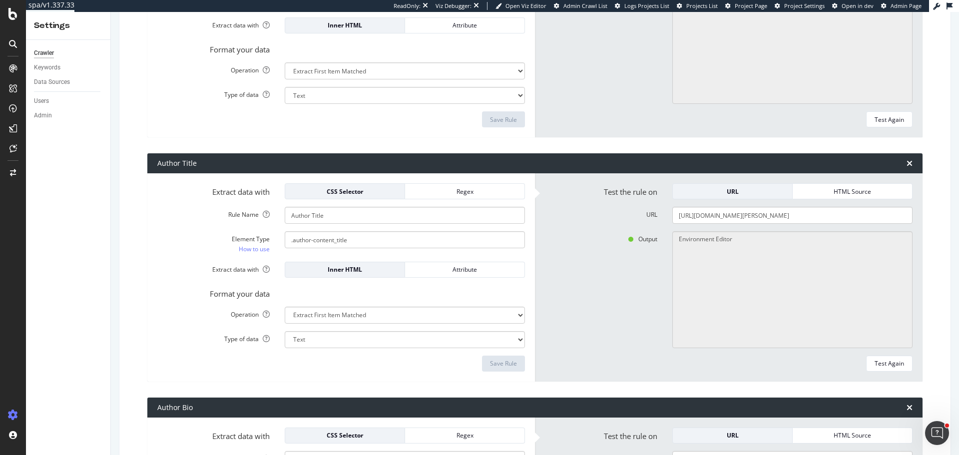
scroll to position [699, 0]
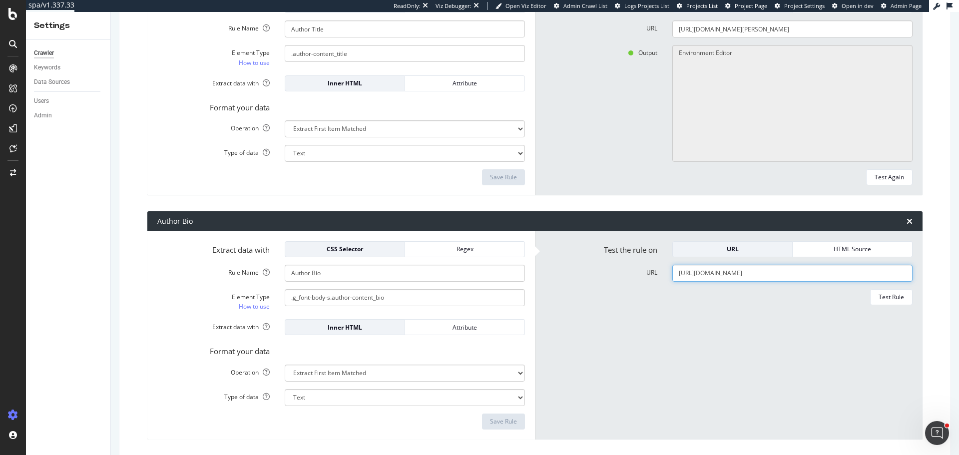
click at [731, 274] on input "https://www.theaustralian.com.au/author/sarah-ison" at bounding box center [792, 273] width 240 height 17
paste input "graham-lloyd"
type input "https://www.theaustralian.com.au/author/graham-lloyd"
click at [888, 293] on div "Test Rule" at bounding box center [891, 297] width 25 height 8
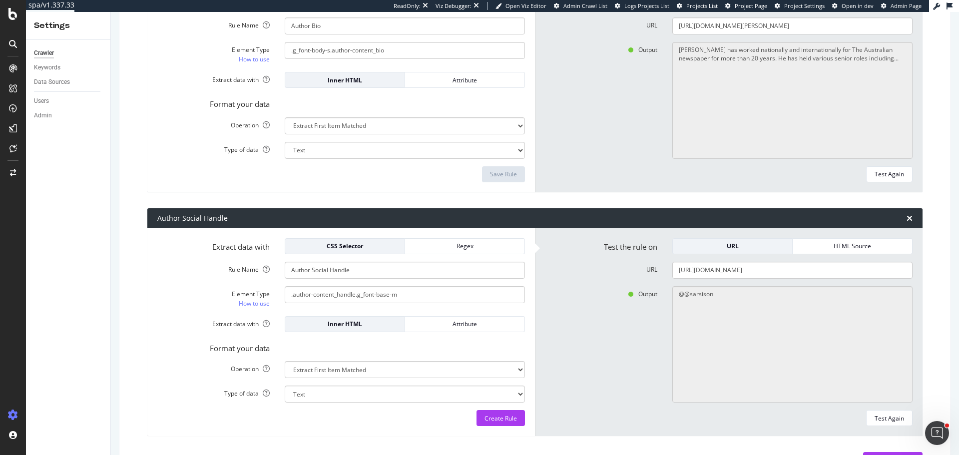
scroll to position [996, 0]
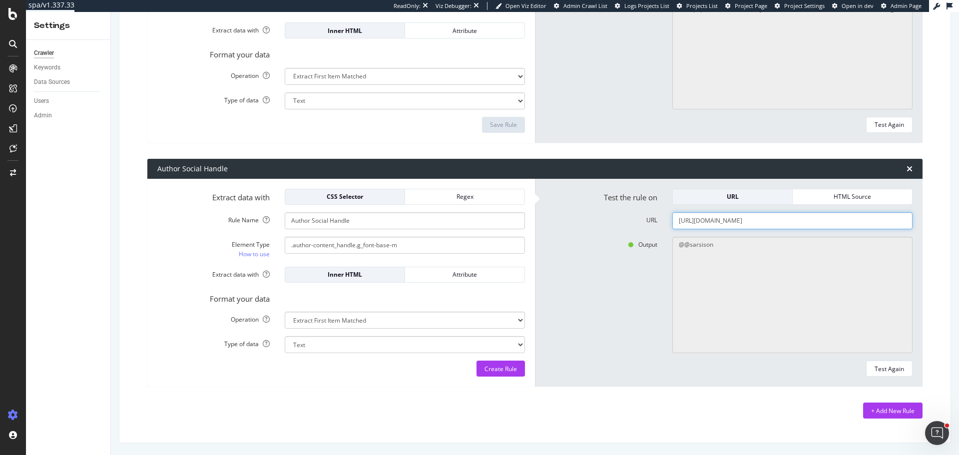
click at [799, 225] on input "https://www.theaustralian.com.au/author/sarah-ison" at bounding box center [792, 220] width 240 height 17
paste input "graham-lloyd"
type input "https://www.theaustralian.com.au/author/graham-lloyd"
click at [892, 368] on div "Test Again" at bounding box center [889, 369] width 29 height 8
type textarea "No results matched this rule"
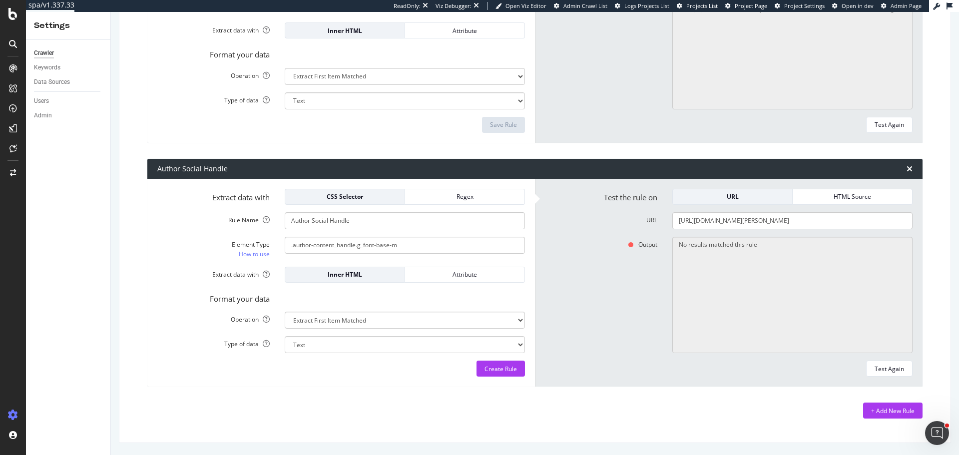
click at [481, 360] on form "Extract data with CSS Selector Regex Rule Name Author Social Handle Element Typ…" at bounding box center [341, 283] width 368 height 188
click at [485, 366] on div "Create Rule" at bounding box center [501, 369] width 32 height 8
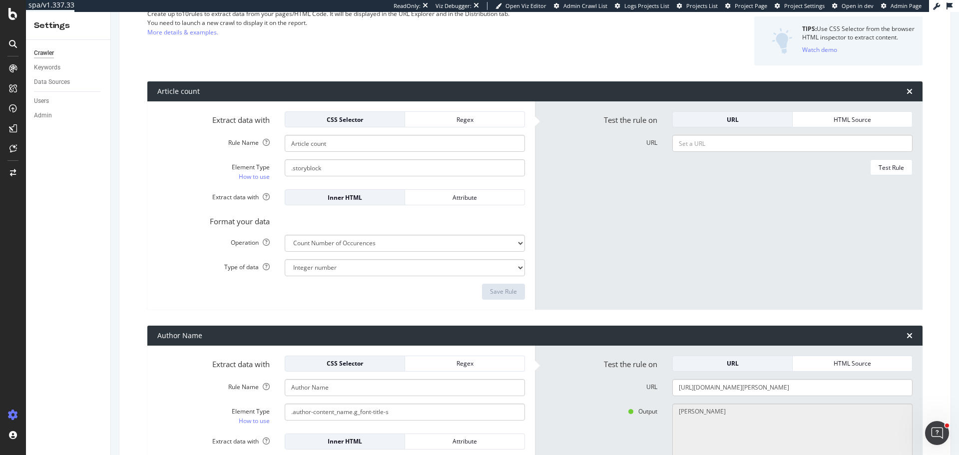
scroll to position [0, 0]
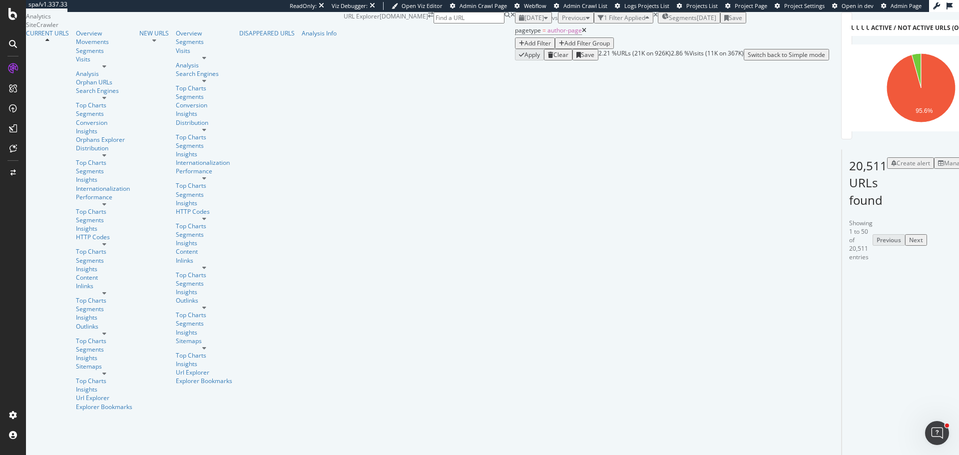
click at [944, 167] on div "Manage Columns" at bounding box center [968, 163] width 49 height 8
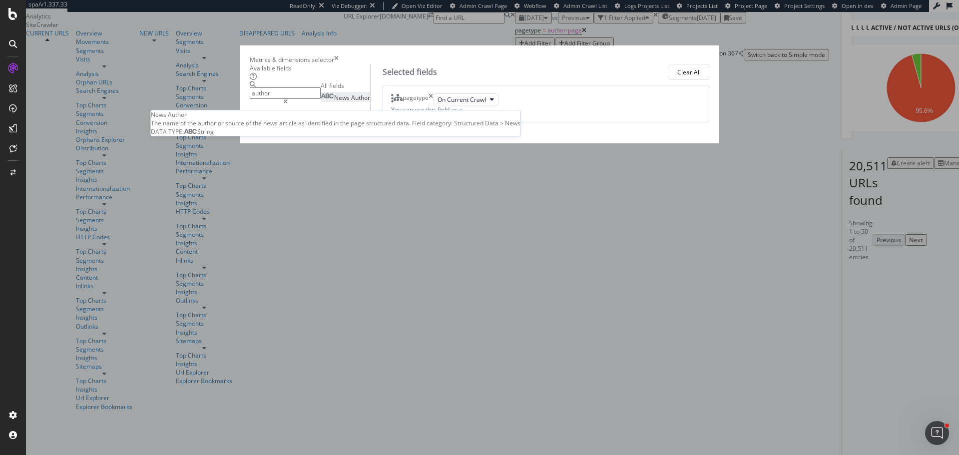
type input "author"
click at [351, 102] on span "Author" at bounding box center [360, 97] width 19 height 8
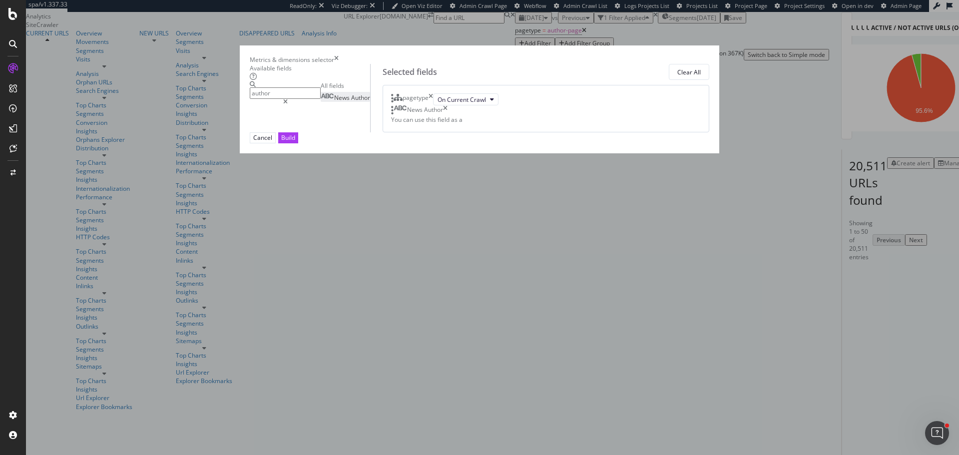
click at [321, 99] on input "author" at bounding box center [285, 92] width 71 height 11
click at [295, 142] on div "Build" at bounding box center [288, 137] width 14 height 8
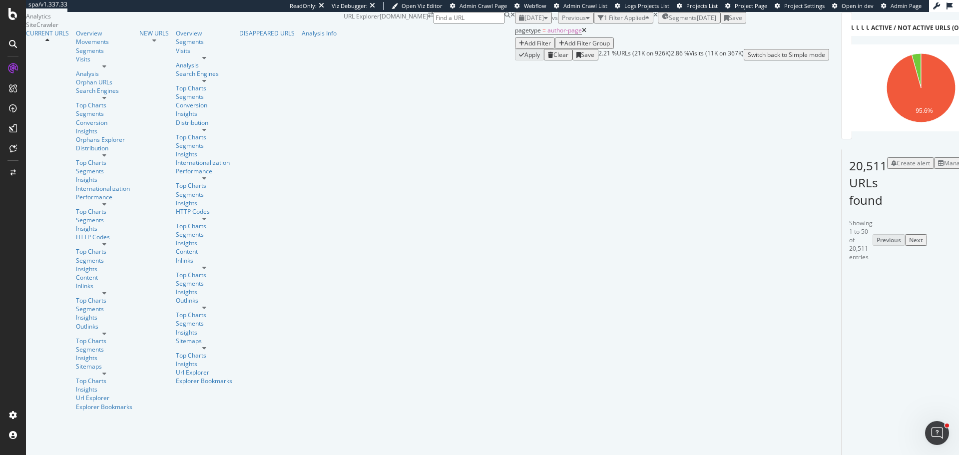
click at [944, 167] on div "Manage Columns" at bounding box center [968, 163] width 49 height 8
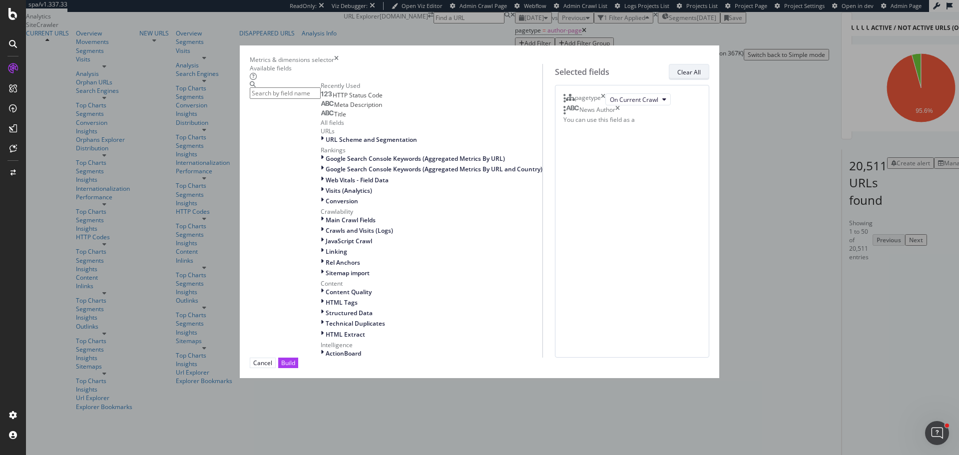
click at [677, 76] on div "Clear All" at bounding box center [688, 72] width 23 height 8
drag, startPoint x: 675, startPoint y: 414, endPoint x: 560, endPoint y: 369, distance: 123.2
click at [295, 367] on div "Build" at bounding box center [288, 363] width 14 height 8
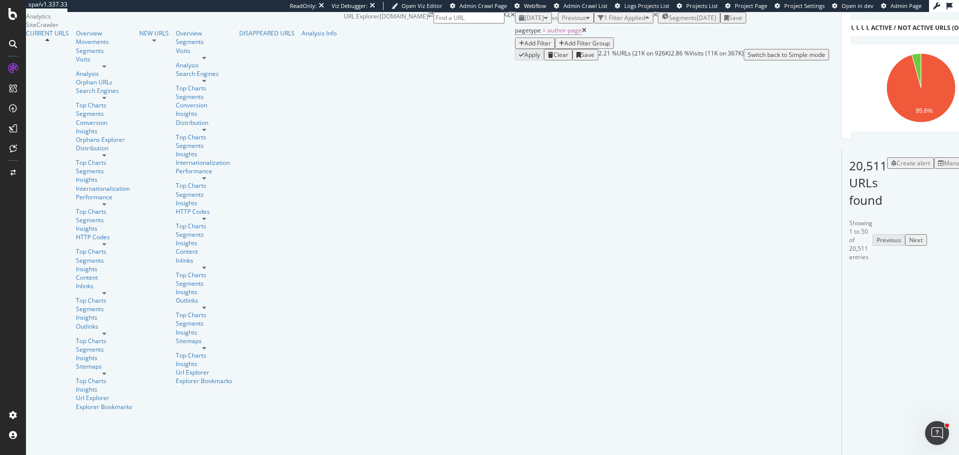
scroll to position [250, 0]
click at [887, 417] on div at bounding box center [942, 424] width 110 height 15
click at [939, 417] on icon at bounding box center [942, 420] width 6 height 6
click at [525, 22] on span "[DATE]" at bounding box center [534, 17] width 19 height 8
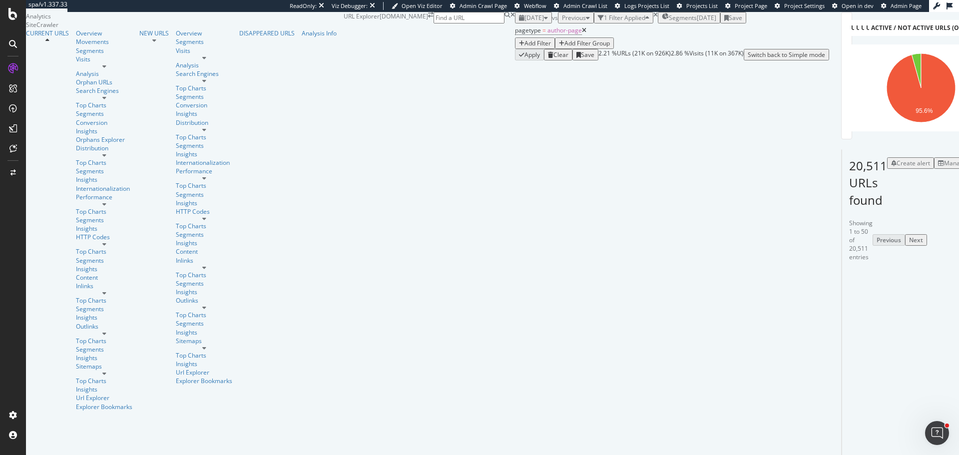
click at [515, 49] on div "pagetype = author-page Add Filter Add Filter Group" at bounding box center [672, 35] width 314 height 25
drag, startPoint x: 59, startPoint y: 153, endPoint x: 78, endPoint y: 128, distance: 31.4
click at [76, 152] on div "Distribution" at bounding box center [104, 148] width 56 height 8
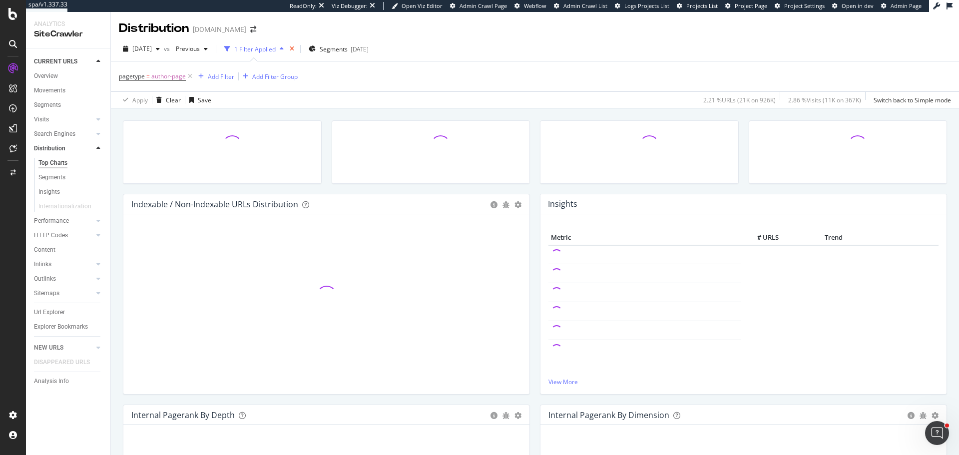
click at [294, 49] on icon "times" at bounding box center [292, 49] width 4 height 6
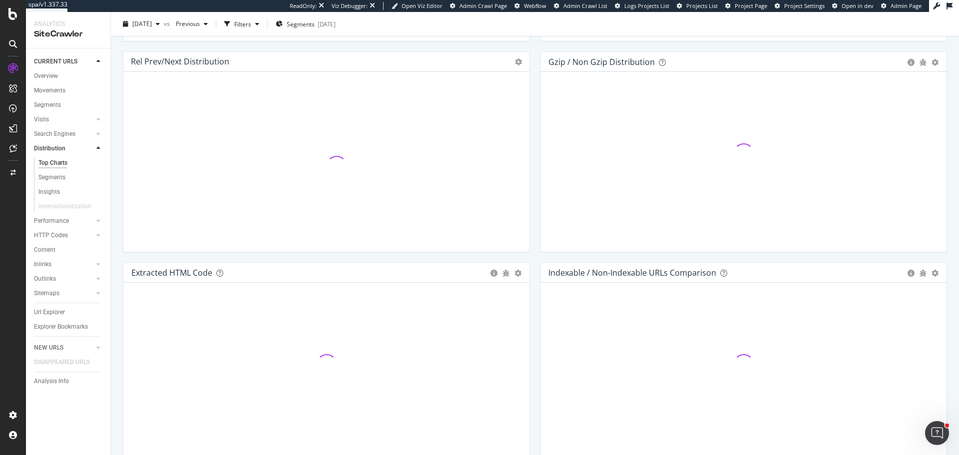
scroll to position [1413, 0]
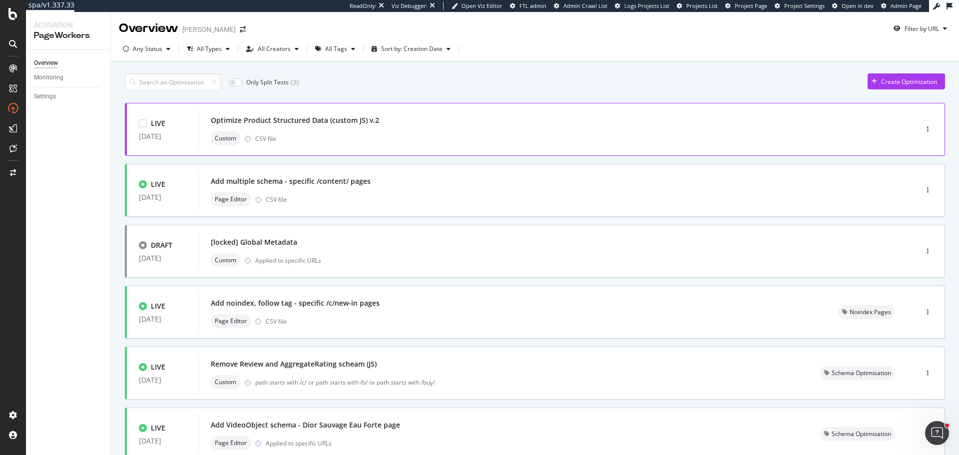
click at [348, 132] on div "Custom CSV file" at bounding box center [543, 138] width 664 height 14
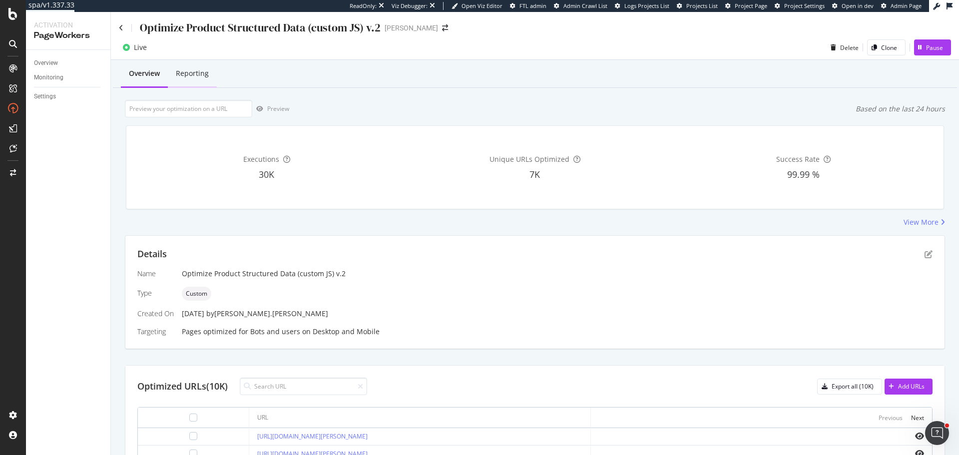
click at [191, 74] on div "Reporting" at bounding box center [192, 73] width 33 height 10
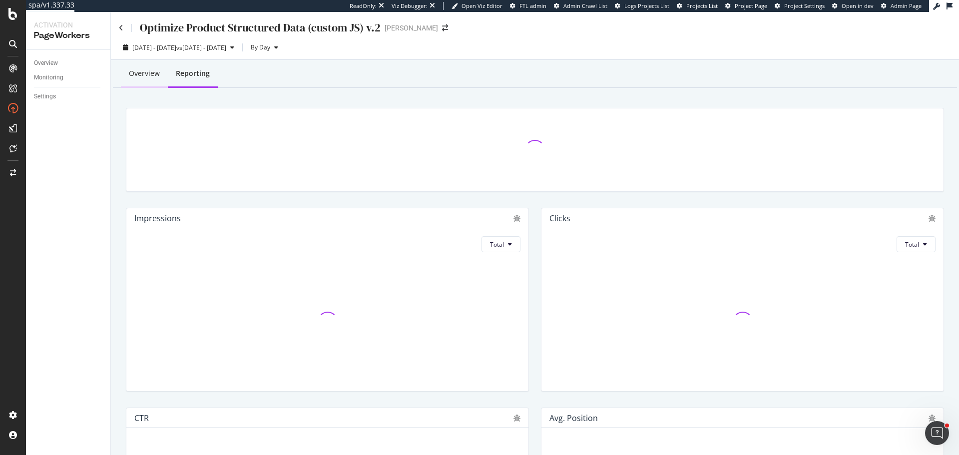
click at [152, 72] on div "Overview" at bounding box center [144, 73] width 31 height 10
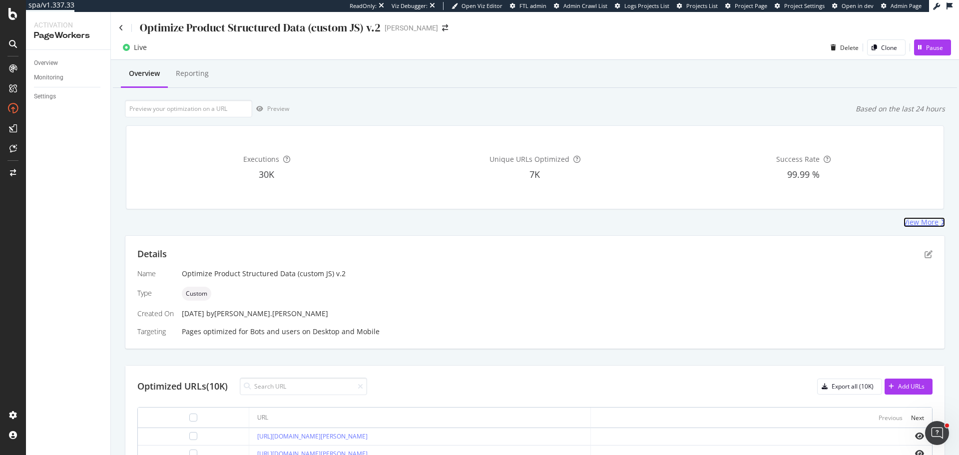
click at [916, 222] on div "View More" at bounding box center [921, 222] width 35 height 10
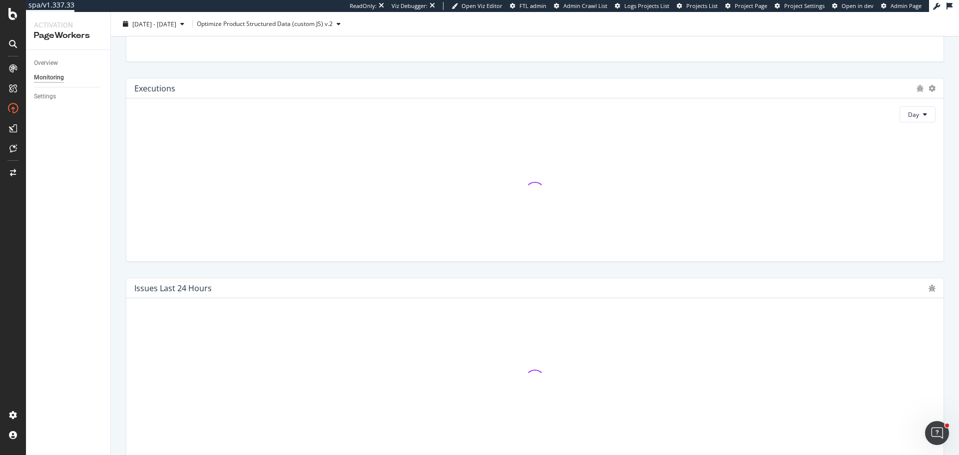
scroll to position [250, 0]
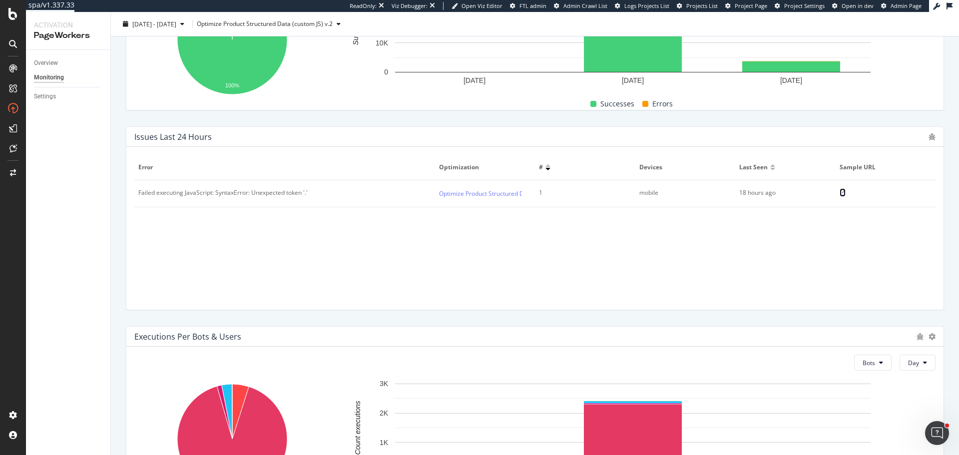
click at [840, 191] on icon at bounding box center [843, 193] width 6 height 6
click at [45, 60] on div "Overview" at bounding box center [46, 63] width 24 height 10
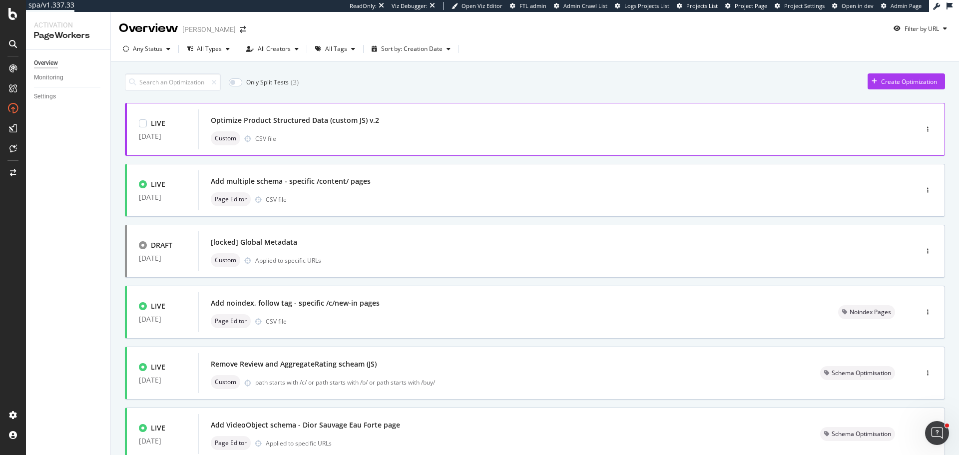
click at [332, 123] on div "Optimize Product Structured Data (custom JS) v.2" at bounding box center [295, 120] width 168 height 10
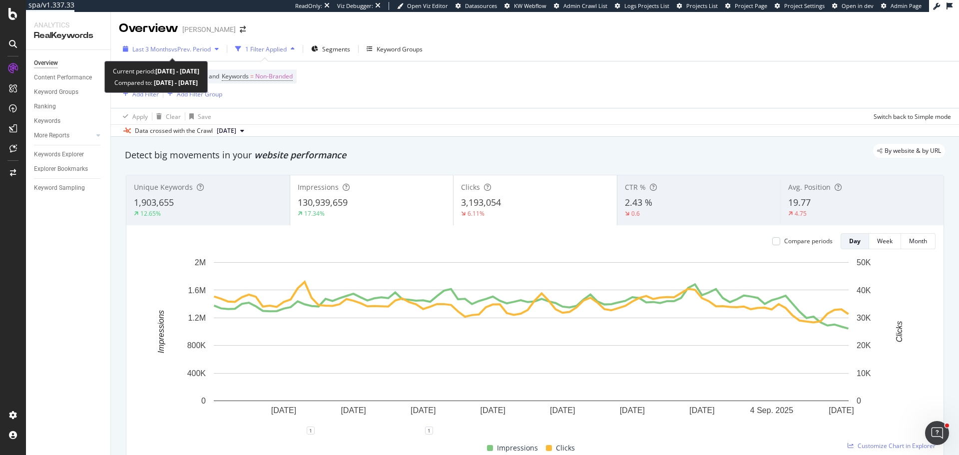
click at [170, 48] on span "Last 3 Months" at bounding box center [151, 49] width 39 height 8
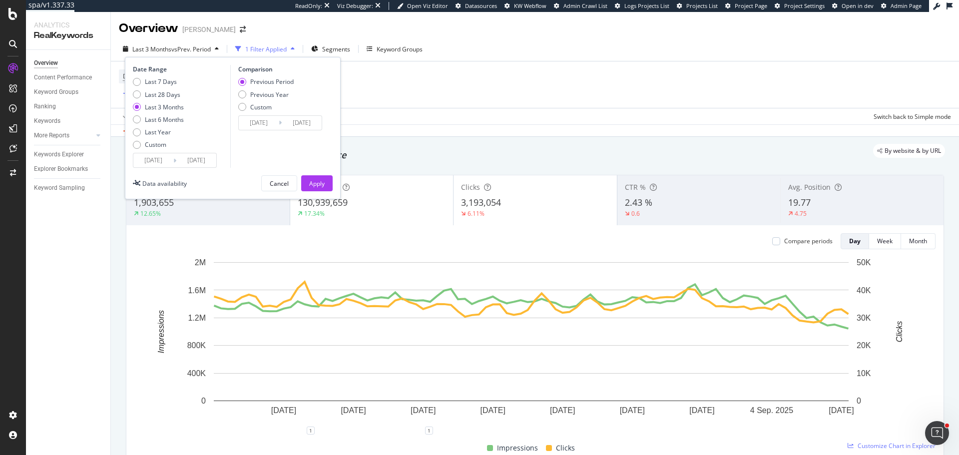
click at [169, 105] on div "Last 3 Months" at bounding box center [164, 107] width 39 height 8
click at [311, 180] on div "Apply" at bounding box center [316, 183] width 15 height 8
